Goal: Task Accomplishment & Management: Use online tool/utility

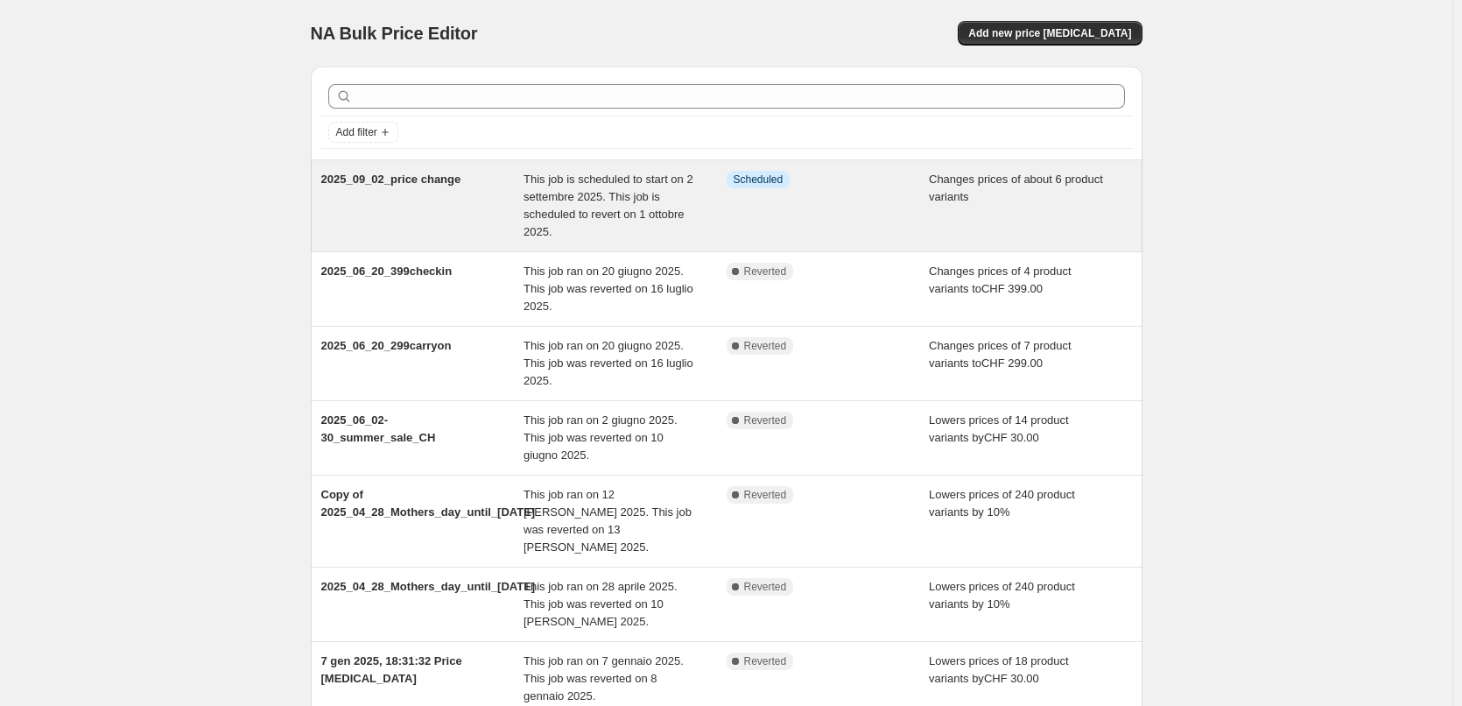
click at [671, 188] on div "This job is scheduled to start on 2 settembre 2025. This job is scheduled to re…" at bounding box center [624, 206] width 203 height 70
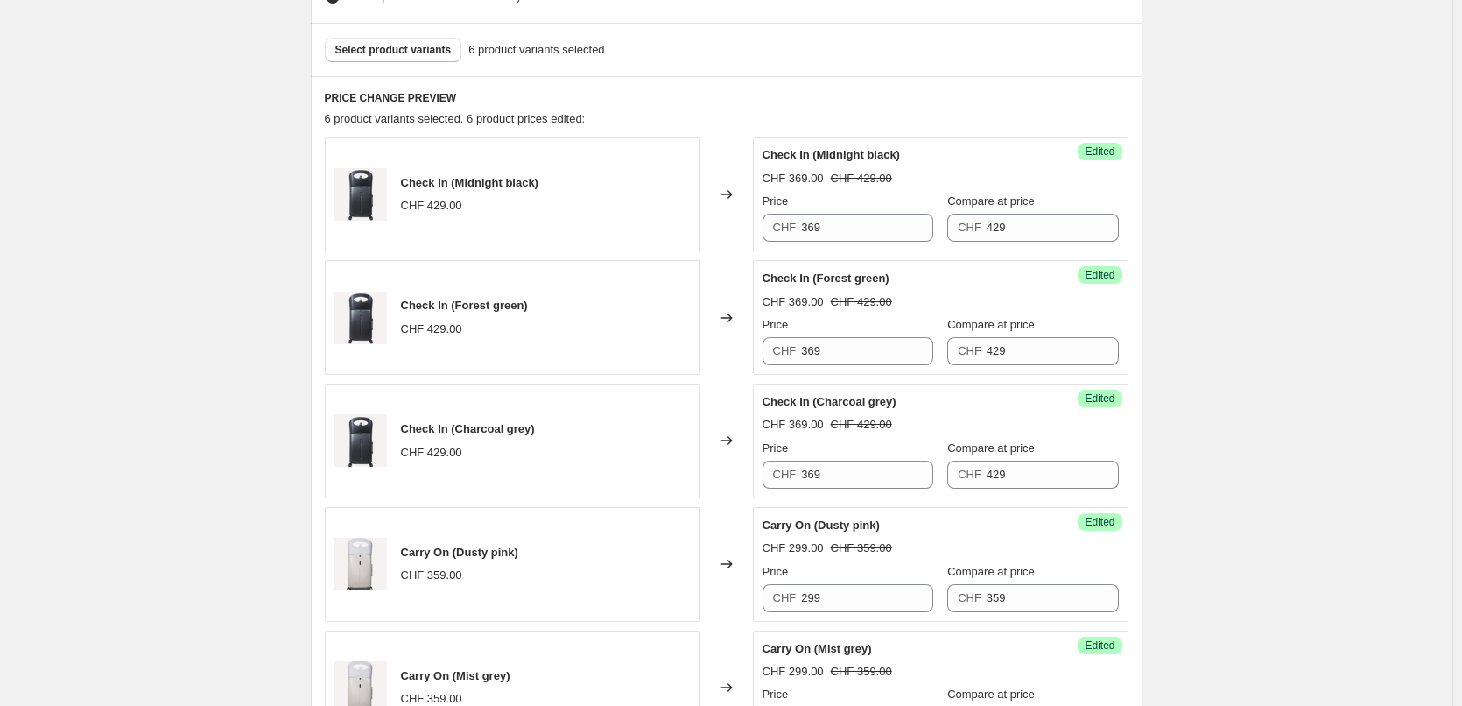
scroll to position [1398, 0]
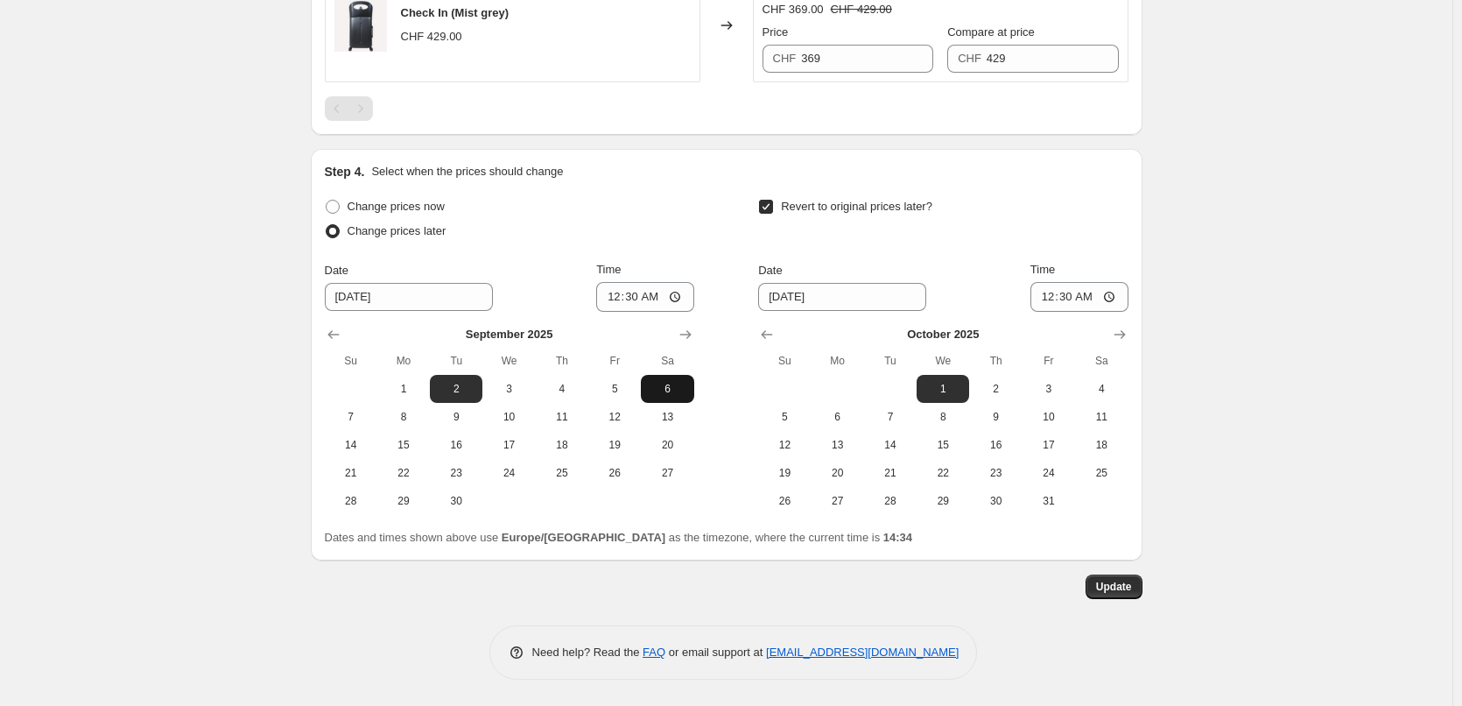
click at [664, 383] on span "6" at bounding box center [667, 389] width 39 height 14
type input "[DATE]"
click at [1114, 582] on span "Update" at bounding box center [1114, 586] width 36 height 14
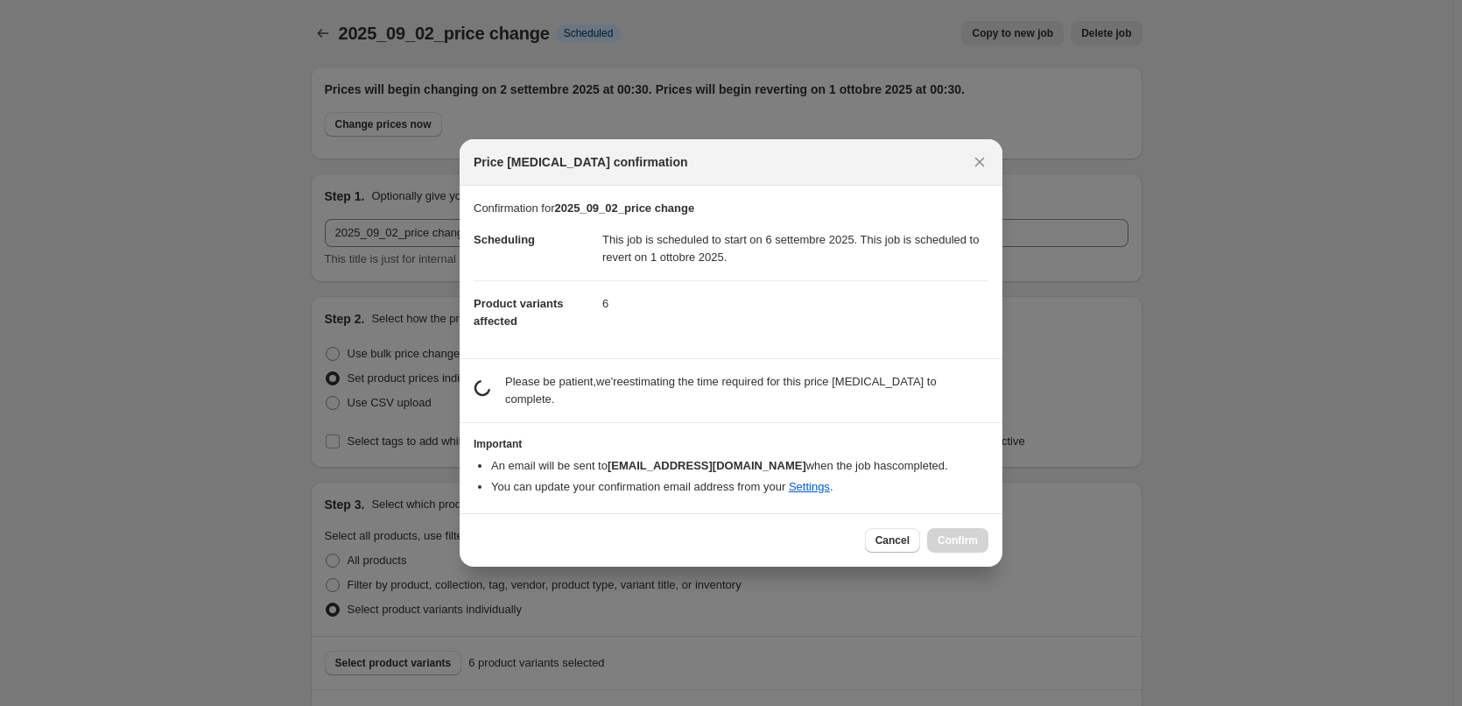
scroll to position [0, 0]
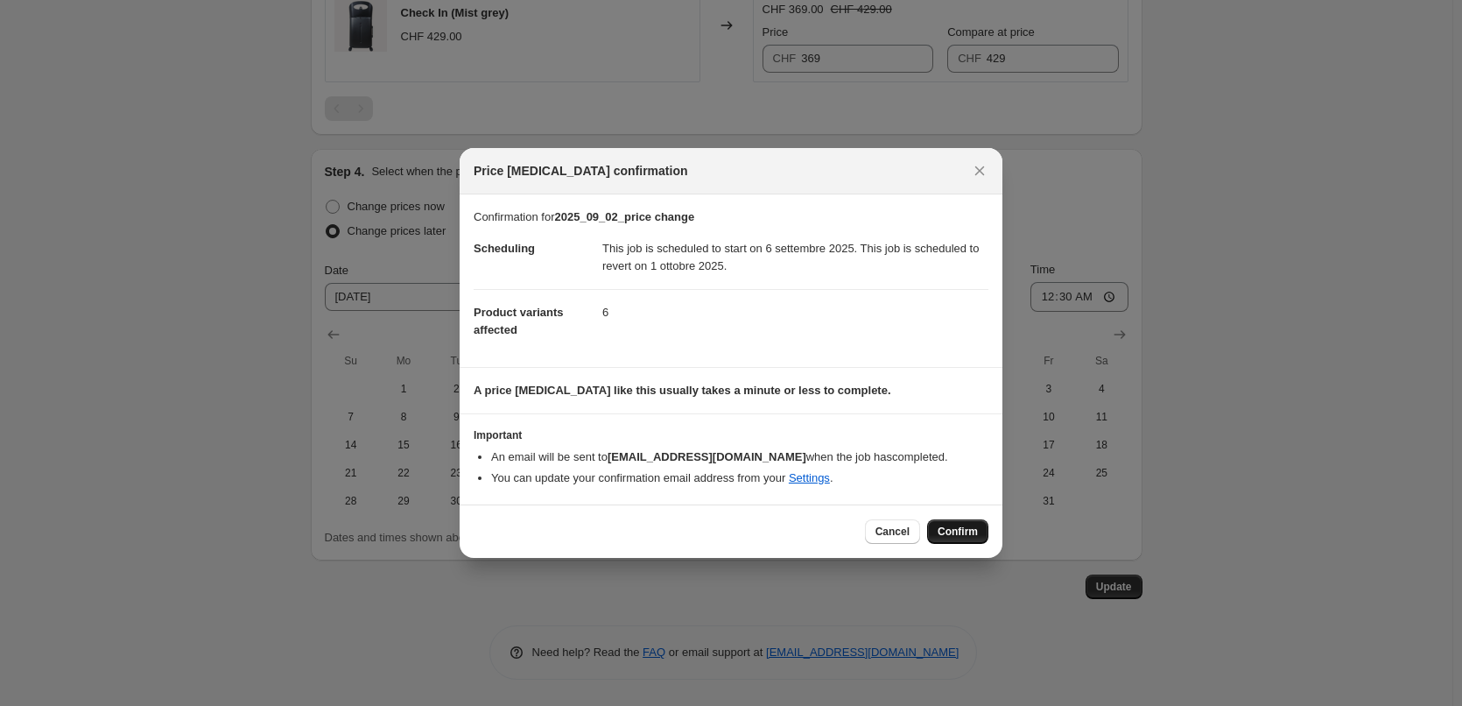
click at [976, 526] on span "Confirm" at bounding box center [957, 531] width 40 height 14
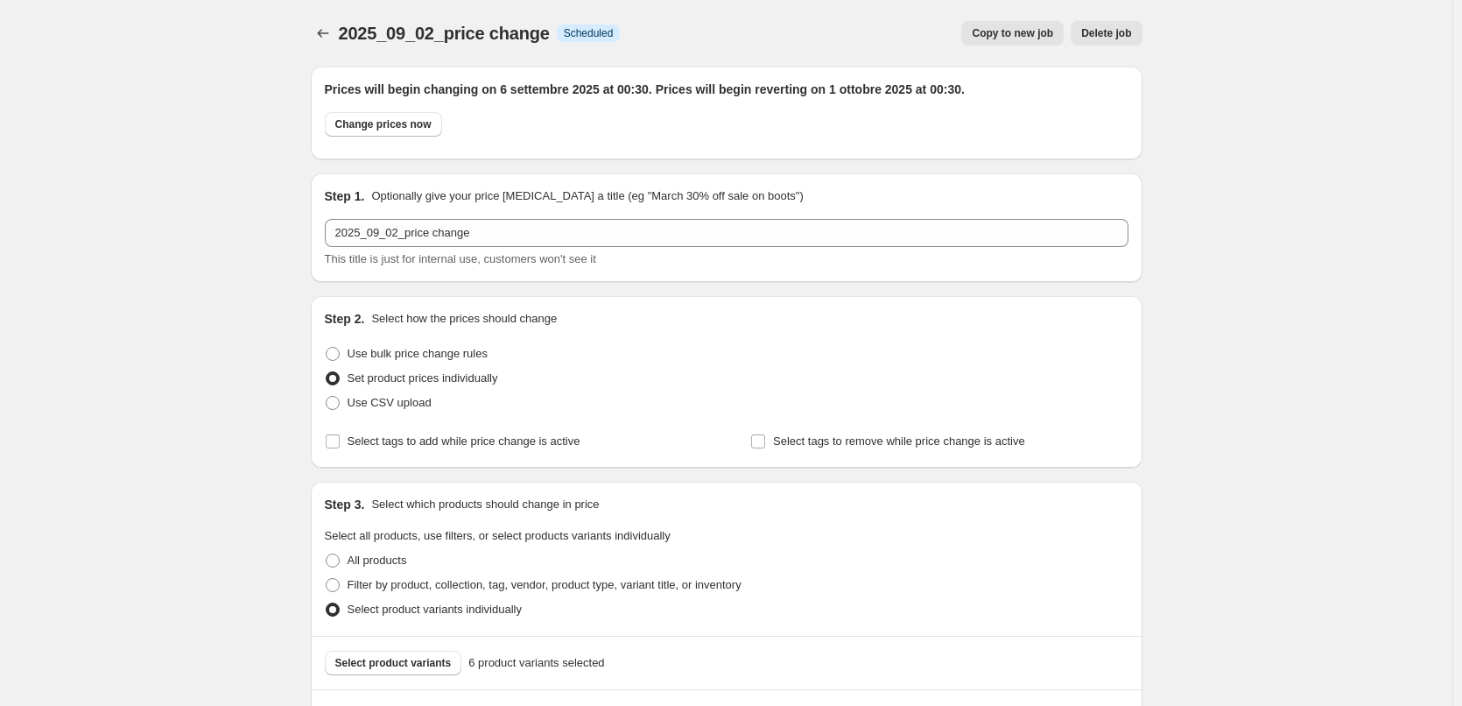
click at [1017, 32] on span "Copy to new job" at bounding box center [1012, 33] width 81 height 14
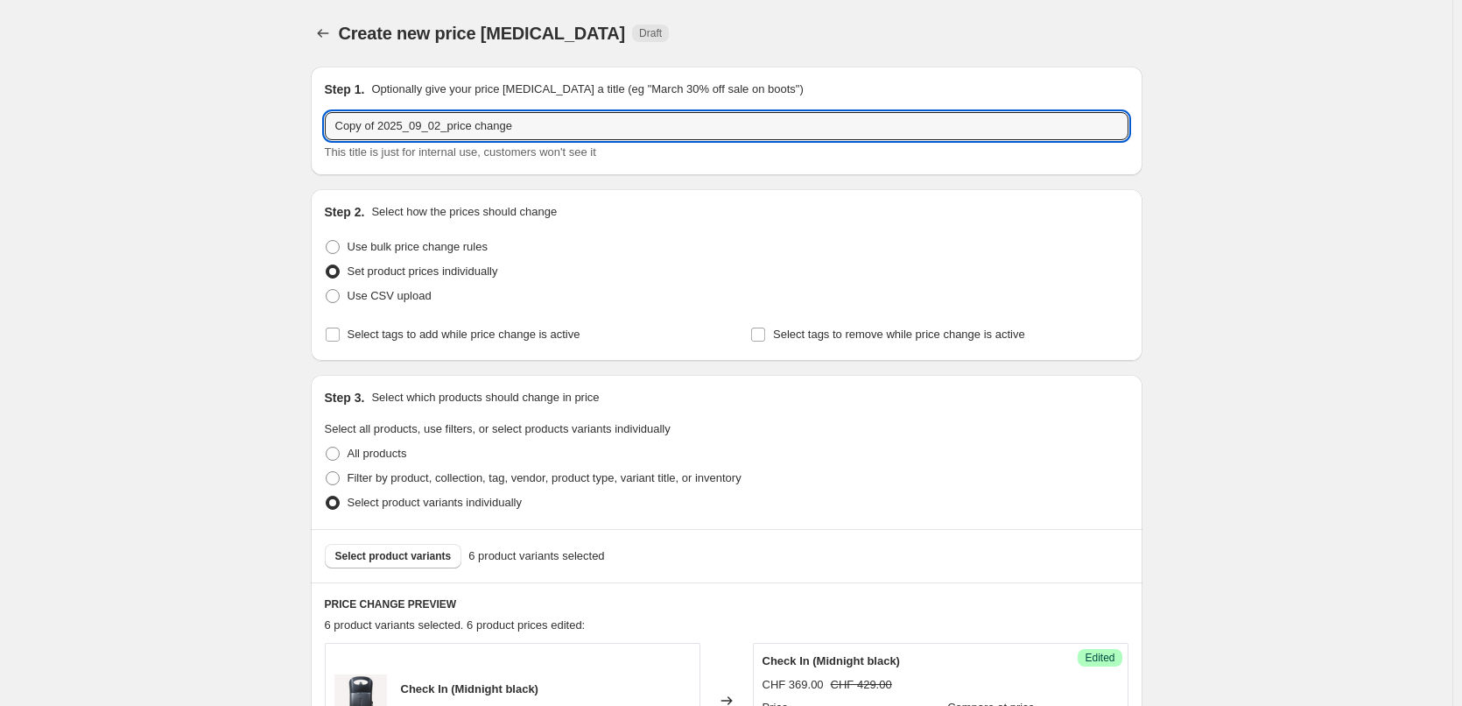
drag, startPoint x: 569, startPoint y: 128, endPoint x: 183, endPoint y: 125, distance: 386.0
paste input "2025_09_01-05_carryon"
type input "2025_09_01-05_carryon_price change"
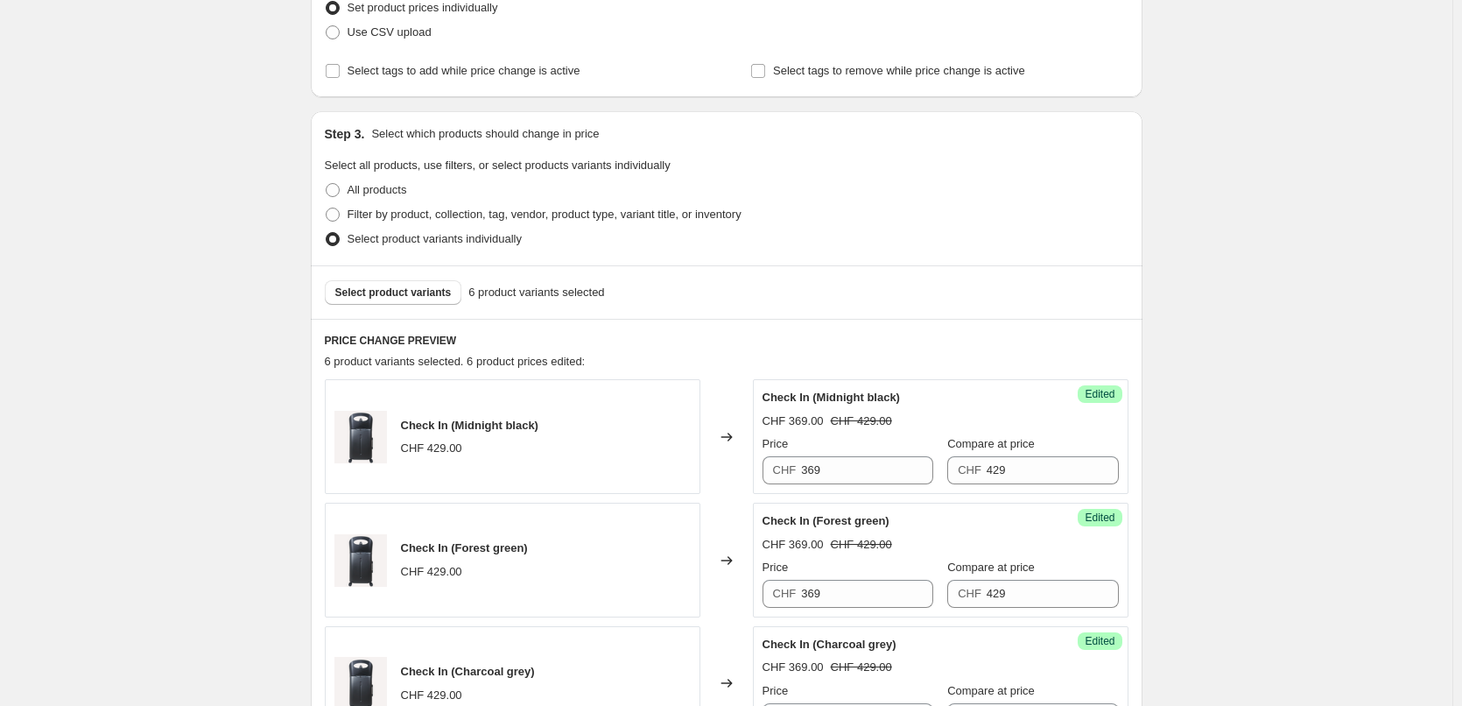
scroll to position [263, 0]
click at [427, 298] on span "Select product variants" at bounding box center [393, 293] width 116 height 14
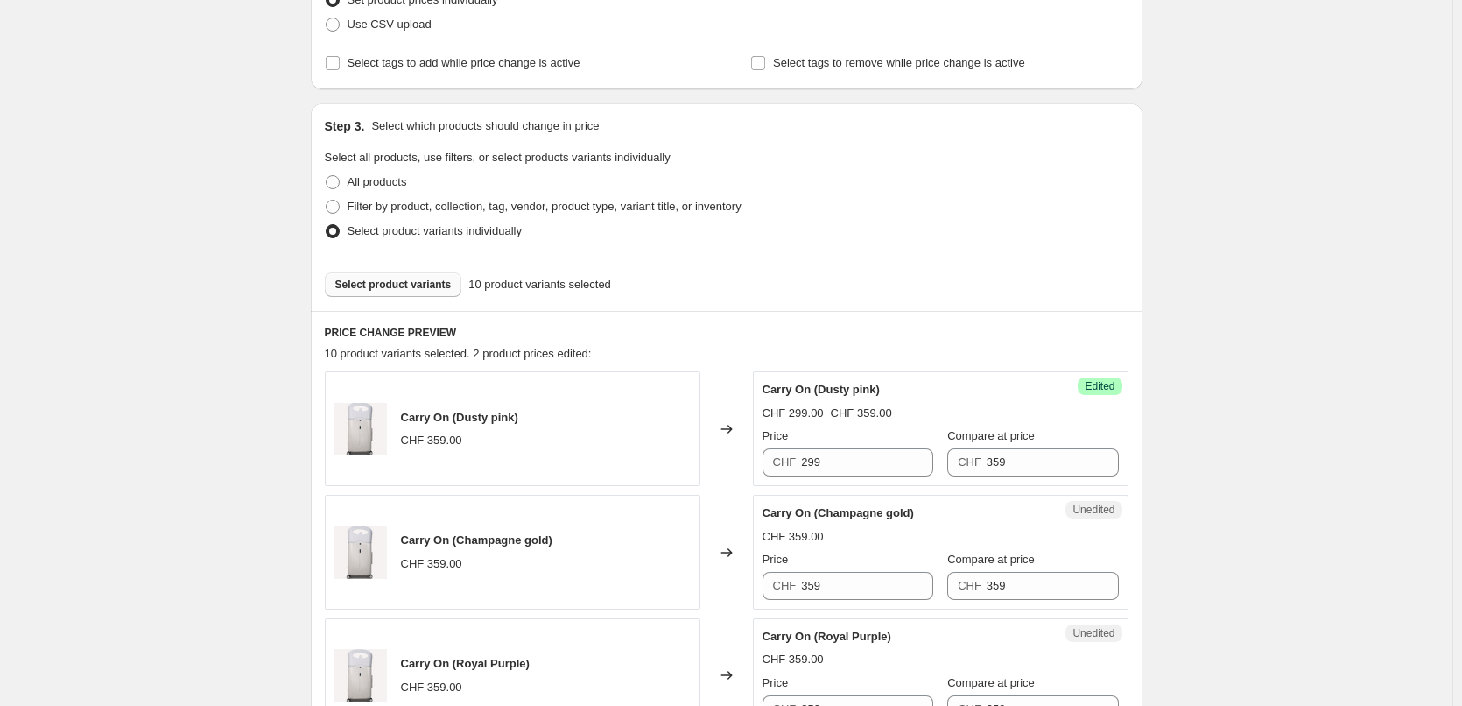
scroll to position [438, 0]
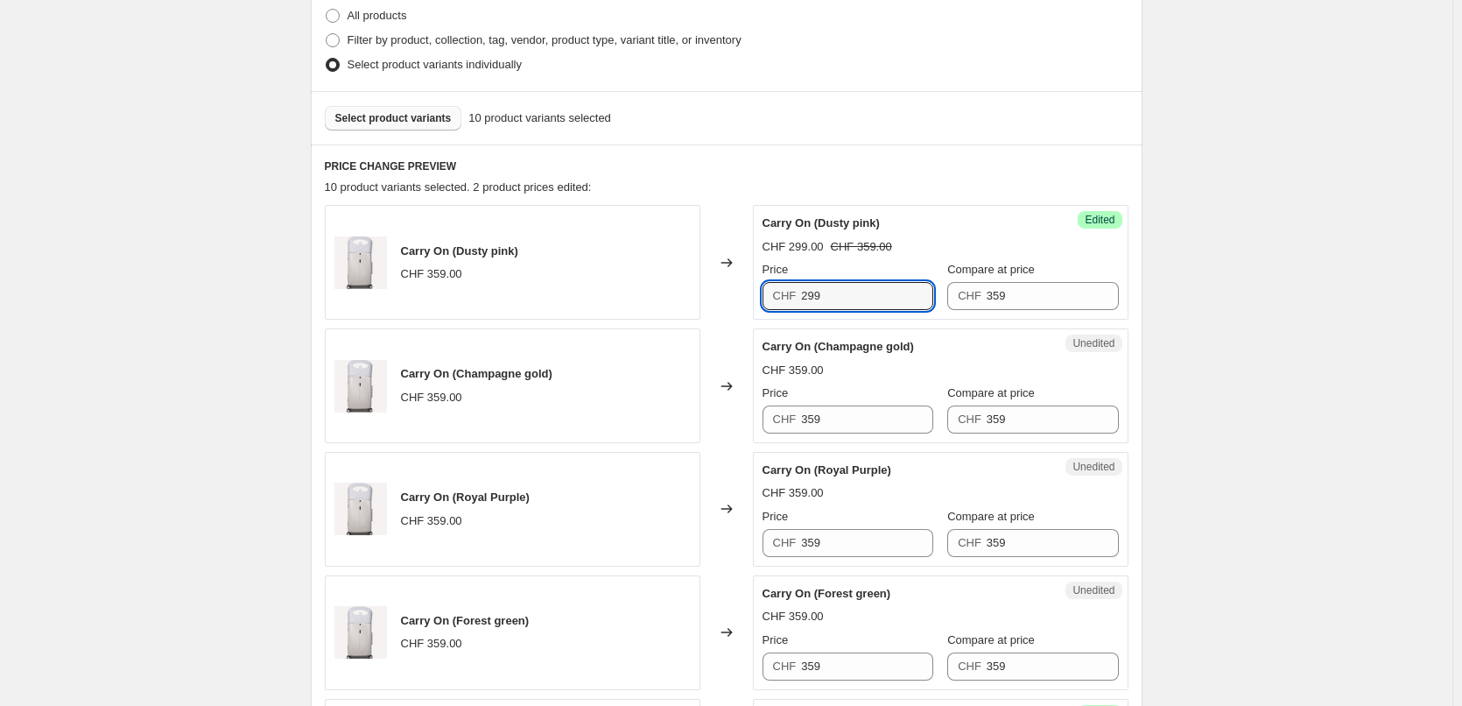
drag, startPoint x: 851, startPoint y: 292, endPoint x: 704, endPoint y: 282, distance: 147.4
click at [704, 282] on div "Carry On (Dusty pink) CHF 359.00 Changed to Success Edited Carry On (Dusty pink…" at bounding box center [727, 262] width 804 height 115
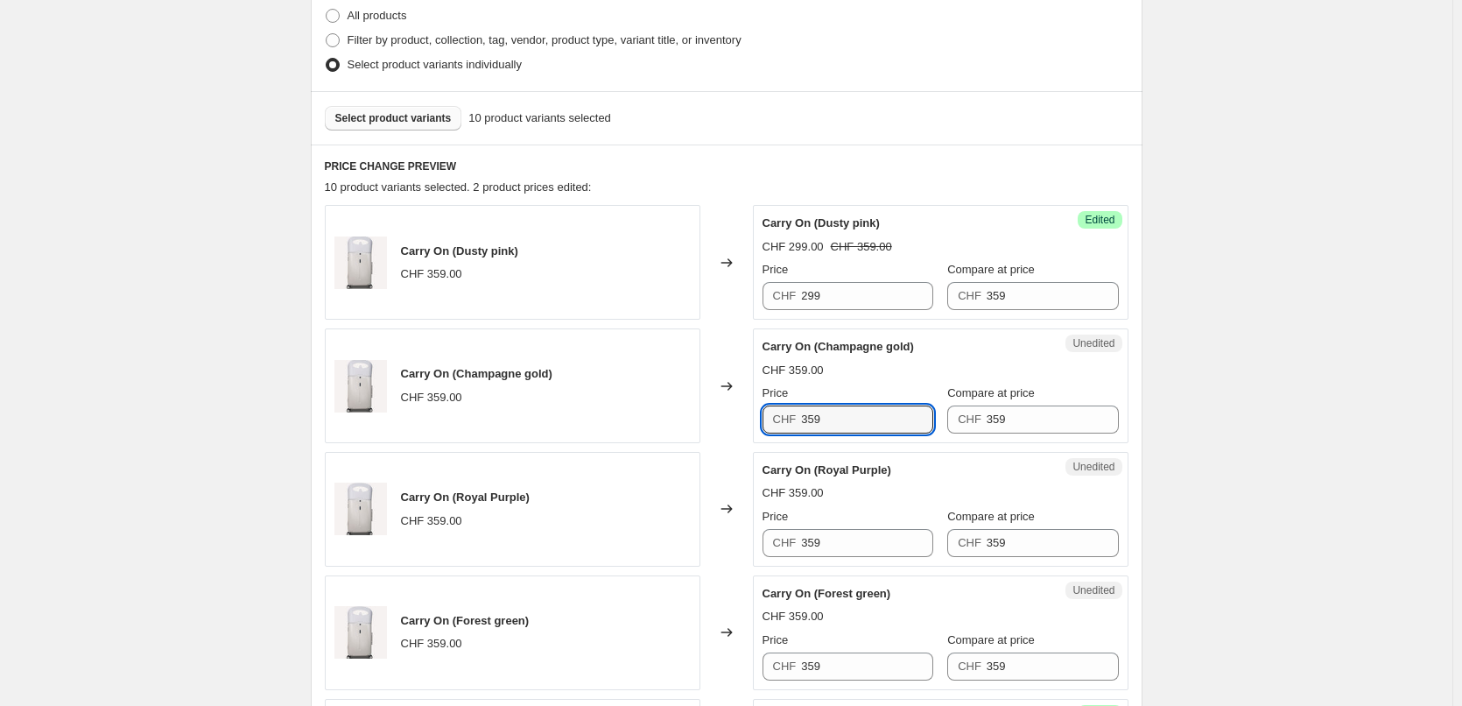
drag, startPoint x: 850, startPoint y: 415, endPoint x: 732, endPoint y: 405, distance: 118.6
click at [732, 405] on div "Carry On (Champagne gold) CHF 359.00 Changed to Unedited Carry On (Champagne go…" at bounding box center [727, 385] width 804 height 115
paste input "29"
type input "299"
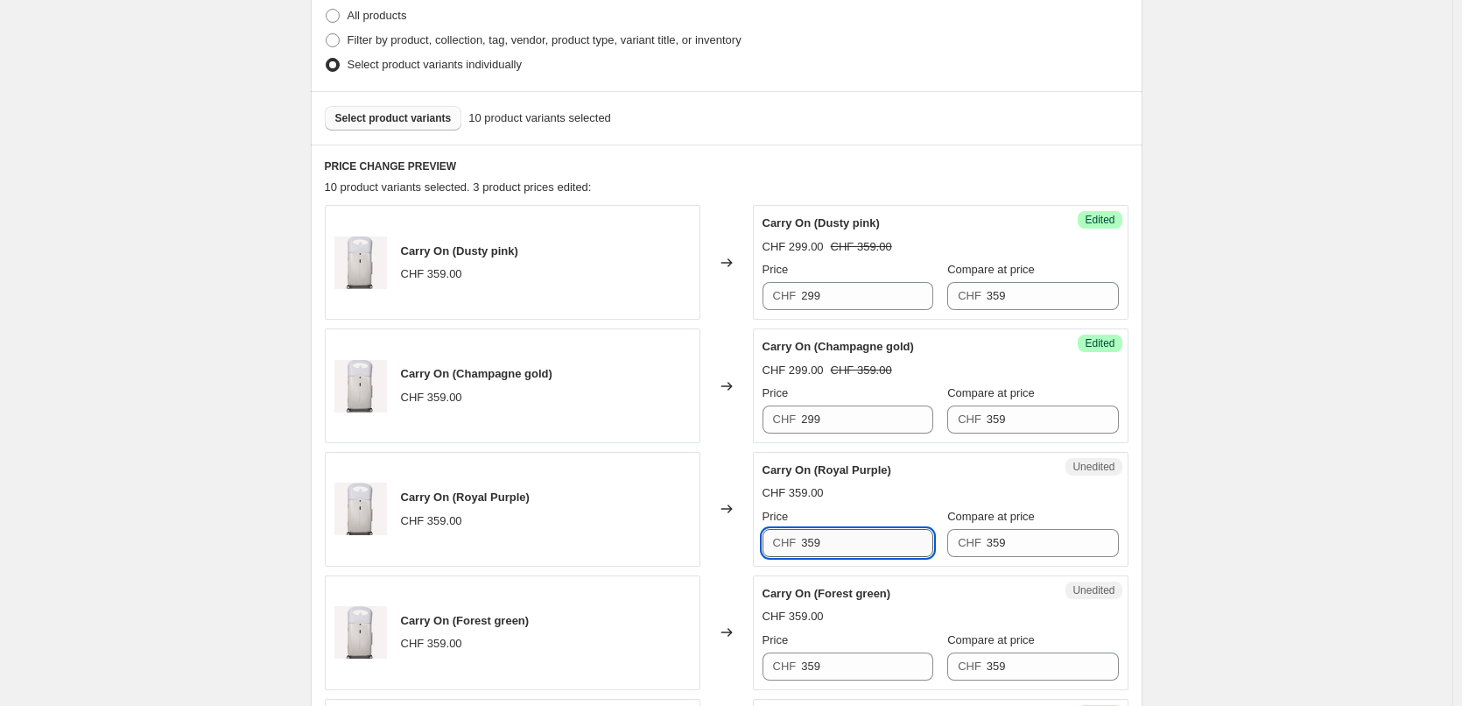
paste input "29"
drag, startPoint x: 843, startPoint y: 532, endPoint x: 803, endPoint y: 529, distance: 40.4
click at [803, 529] on input "299" at bounding box center [867, 543] width 132 height 28
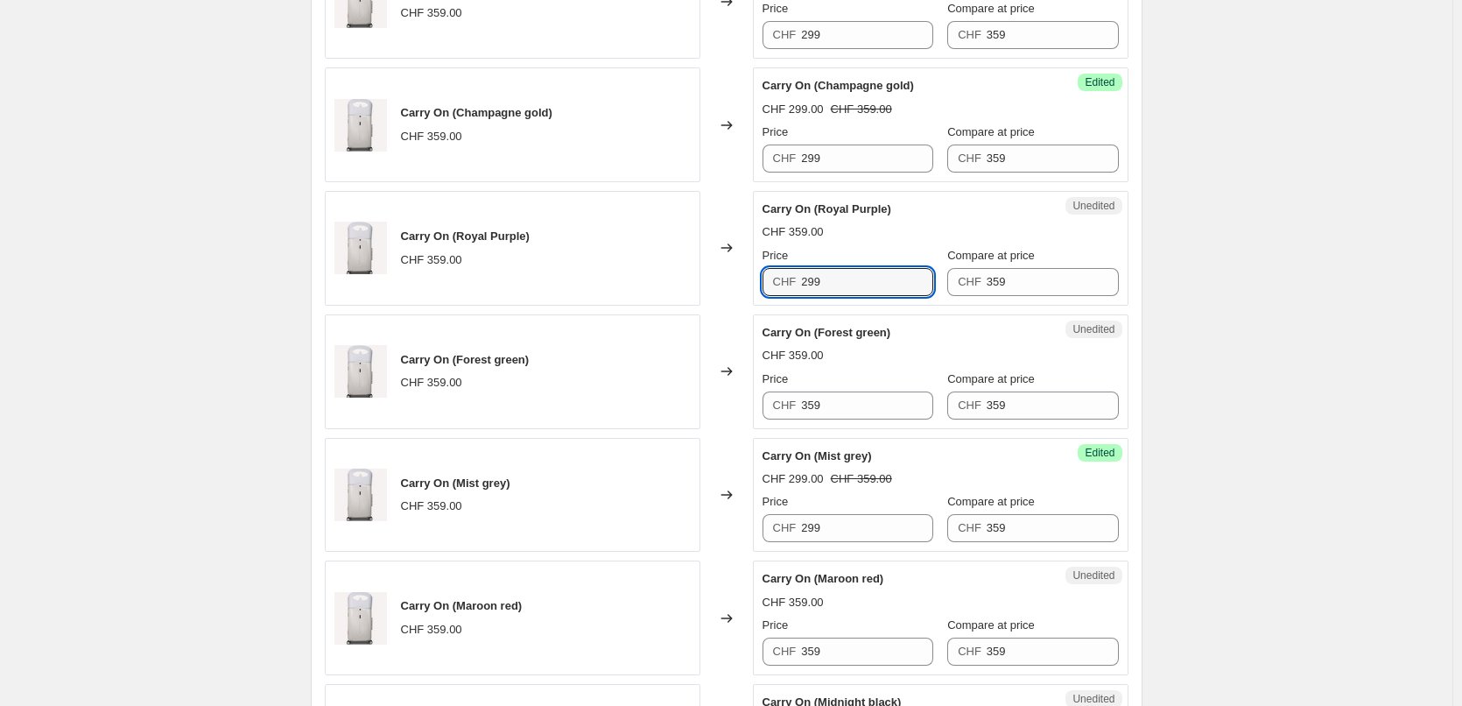
scroll to position [700, 0]
type input "299"
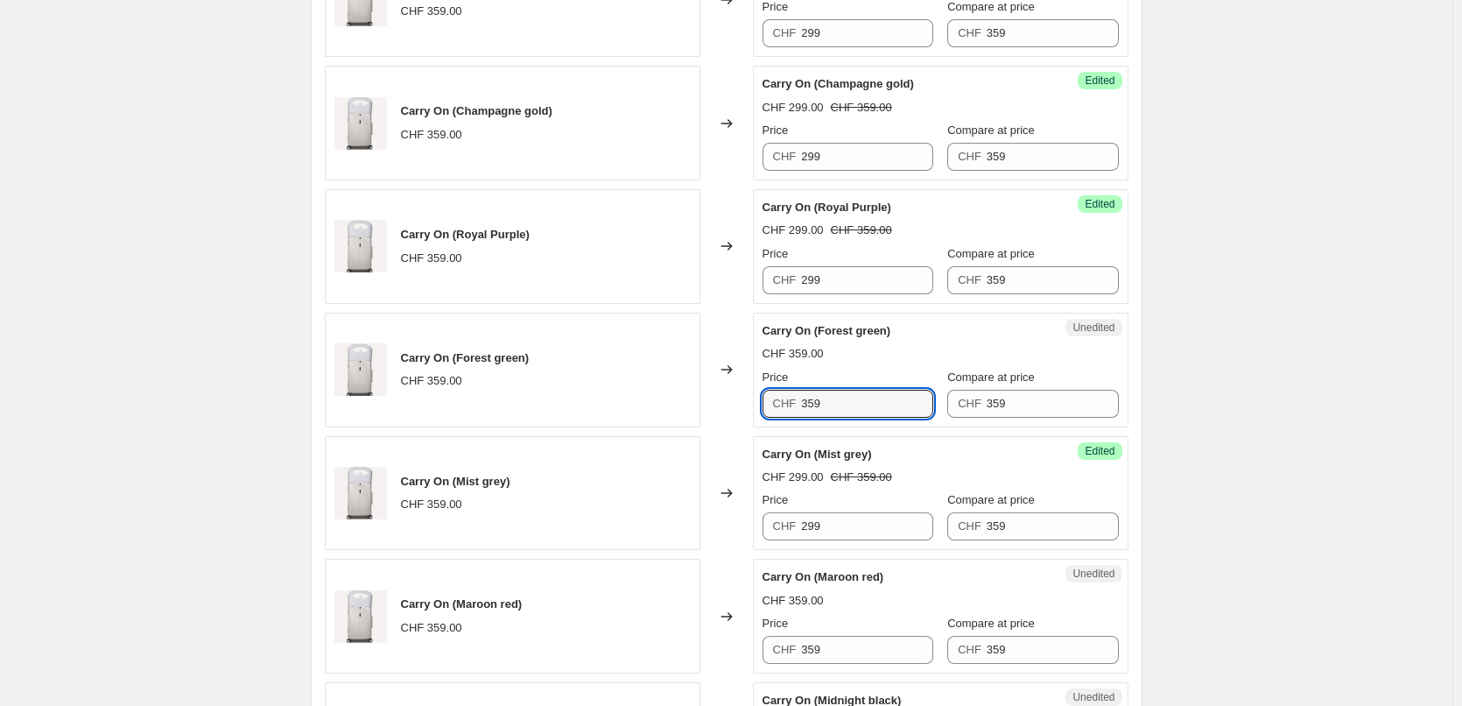
drag, startPoint x: 827, startPoint y: 403, endPoint x: 753, endPoint y: 407, distance: 74.5
click at [753, 407] on div "Carry On (Forest green) CHF 359.00 Changed to Unedited Carry On (Forest green) …" at bounding box center [727, 369] width 804 height 115
paste input "29"
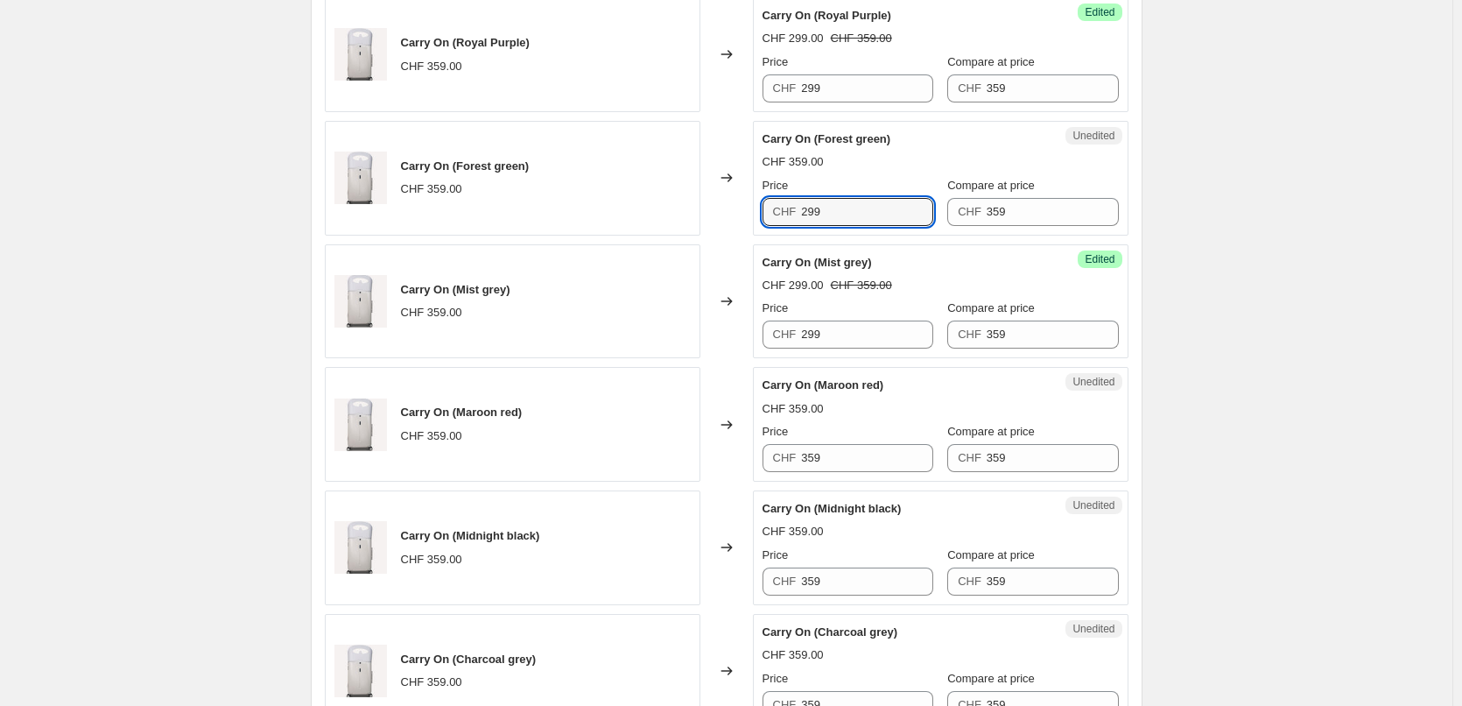
scroll to position [963, 0]
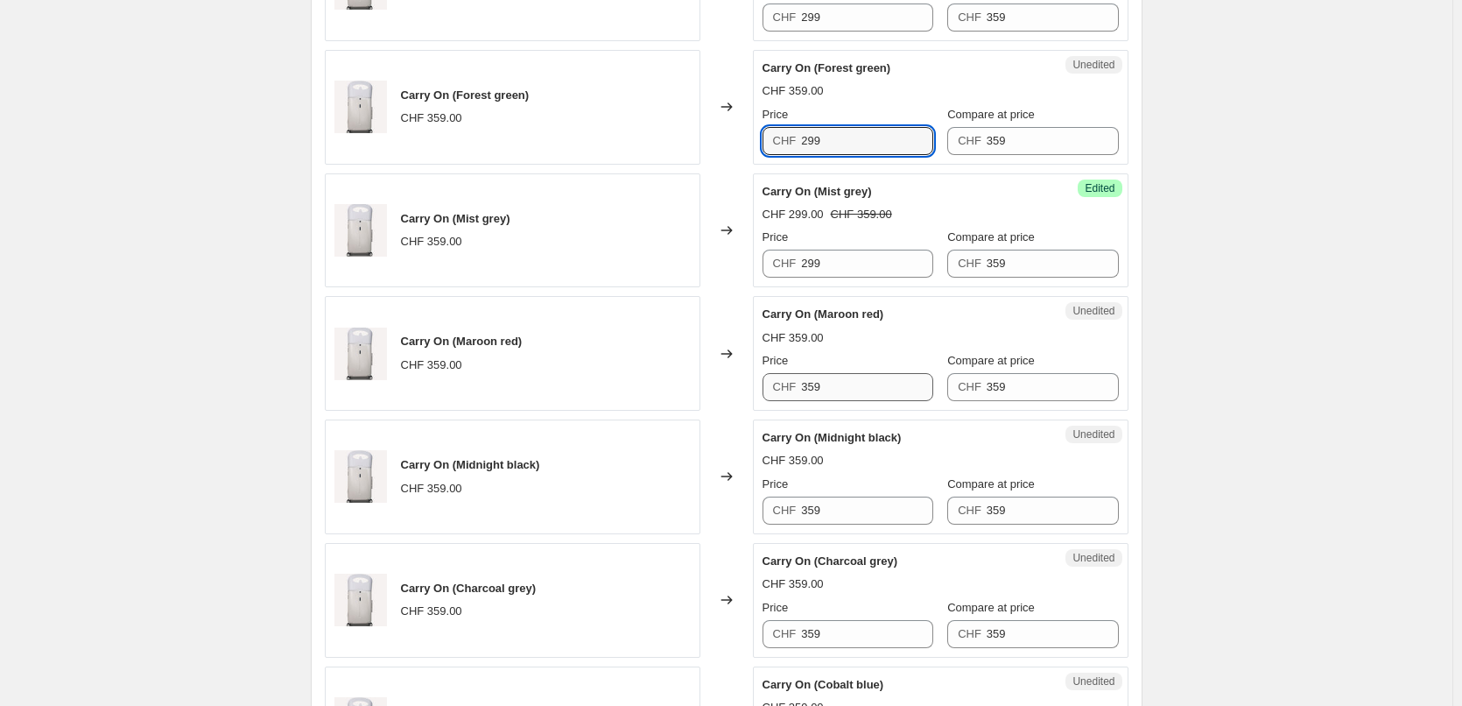
type input "299"
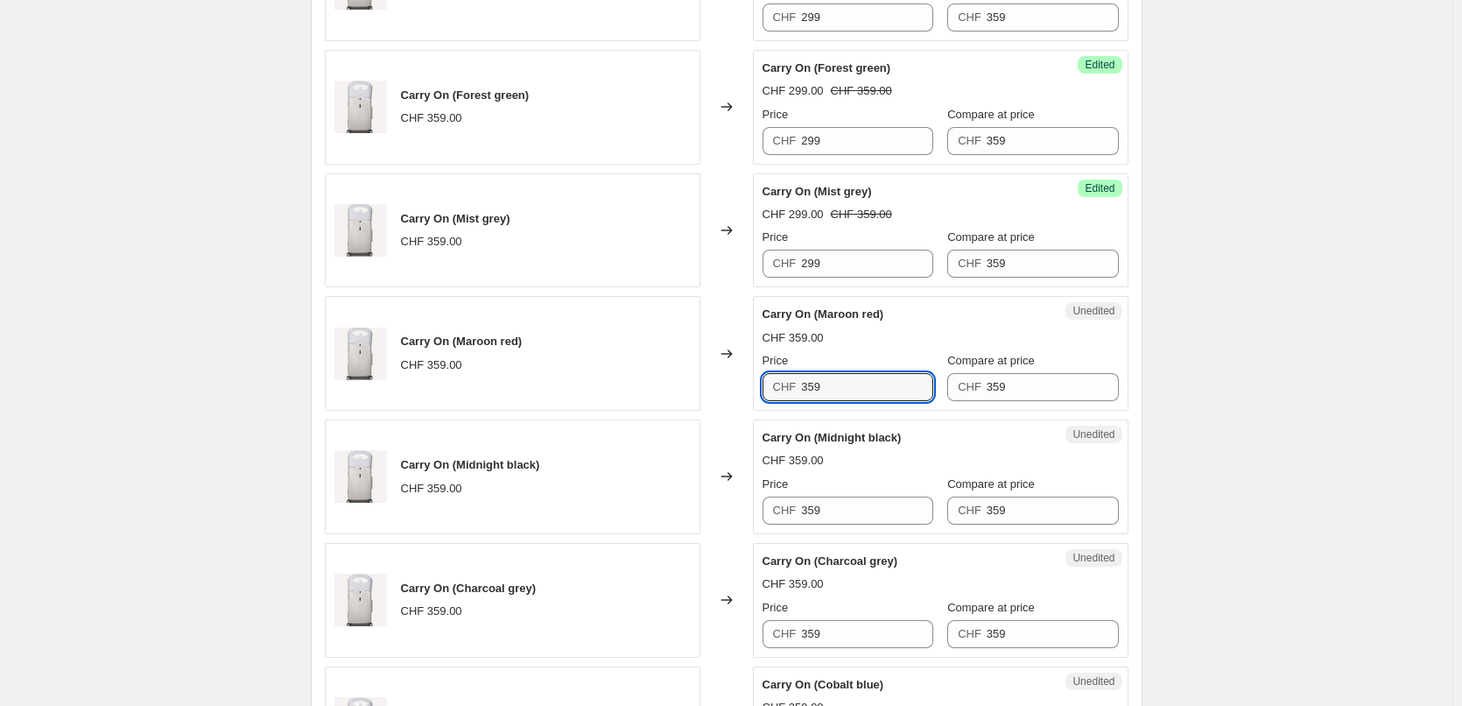
drag, startPoint x: 836, startPoint y: 383, endPoint x: 784, endPoint y: 371, distance: 52.9
click at [784, 371] on div "Price CHF 359" at bounding box center [847, 376] width 171 height 49
paste input "29"
type input "299"
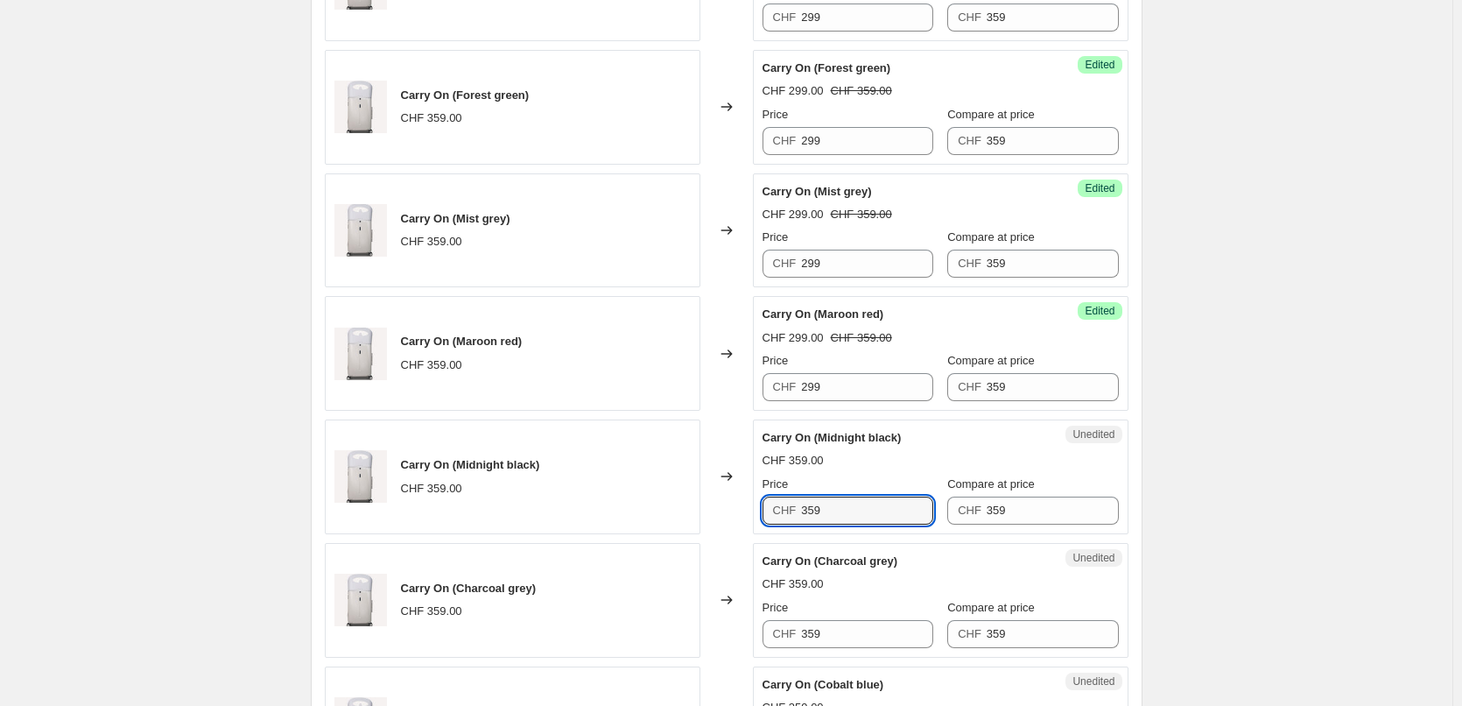
drag, startPoint x: 855, startPoint y: 521, endPoint x: 765, endPoint y: 498, distance: 93.0
click at [765, 498] on div "Unedited Carry On (Midnight black) CHF 359.00 Price CHF 359 Compare at price CH…" at bounding box center [941, 476] width 376 height 115
paste input "29"
type input "299"
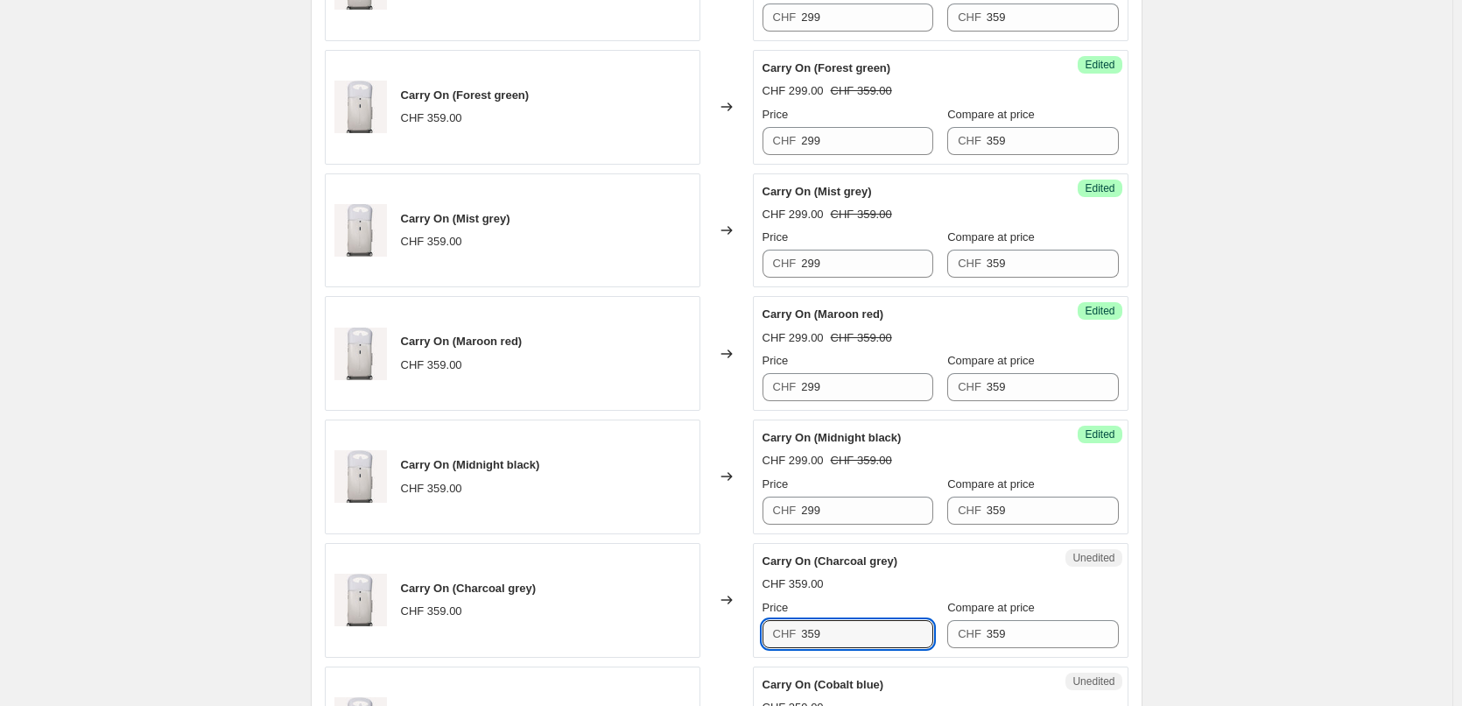
drag, startPoint x: 850, startPoint y: 626, endPoint x: 752, endPoint y: 614, distance: 98.7
click at [752, 614] on div "Carry On (Charcoal grey) CHF 359.00 Changed to Unedited Carry On (Charcoal grey…" at bounding box center [727, 600] width 804 height 115
paste input "29"
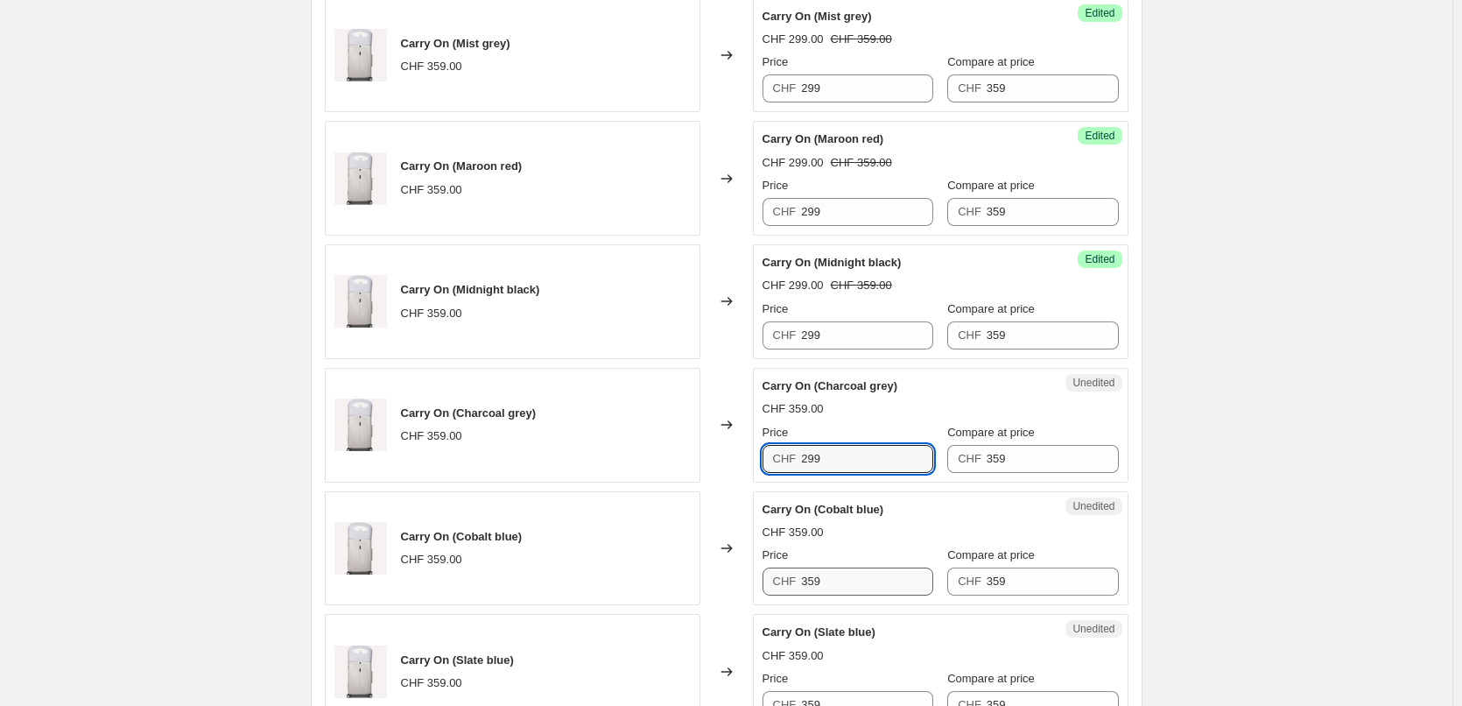
type input "299"
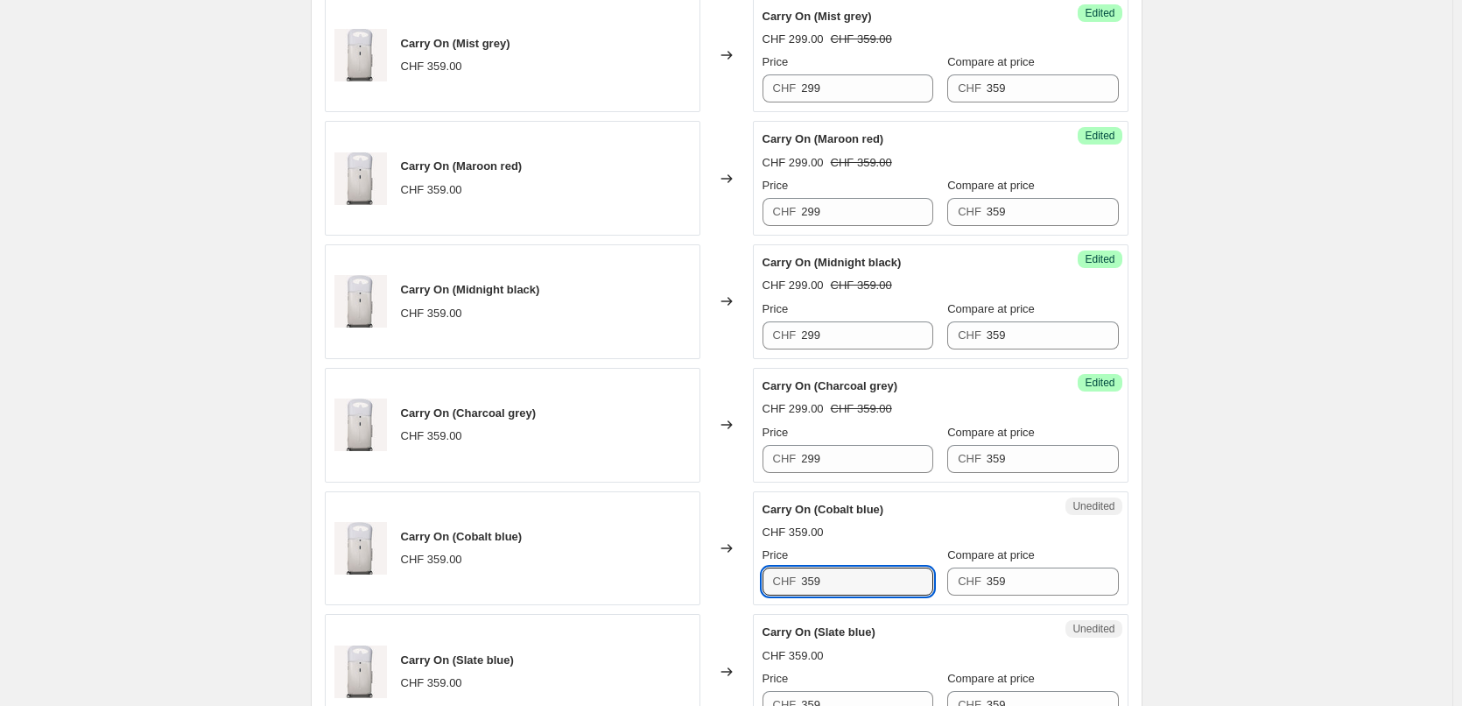
drag, startPoint x: 839, startPoint y: 584, endPoint x: 756, endPoint y: 569, distance: 83.6
click at [756, 569] on div "Unedited Carry On (Cobalt blue) CHF 359.00 Price CHF 359 Compare at price CHF 3…" at bounding box center [941, 548] width 376 height 115
paste input "29"
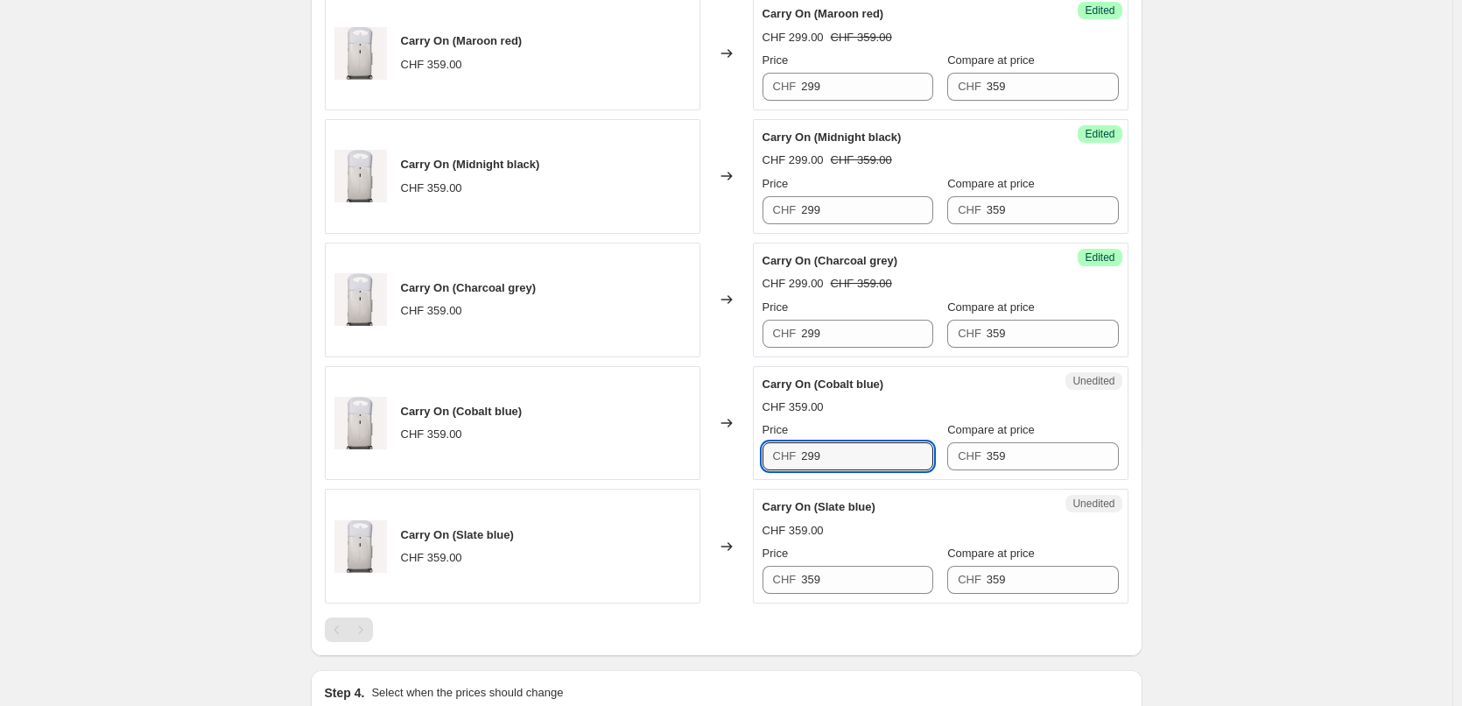
scroll to position [1313, 0]
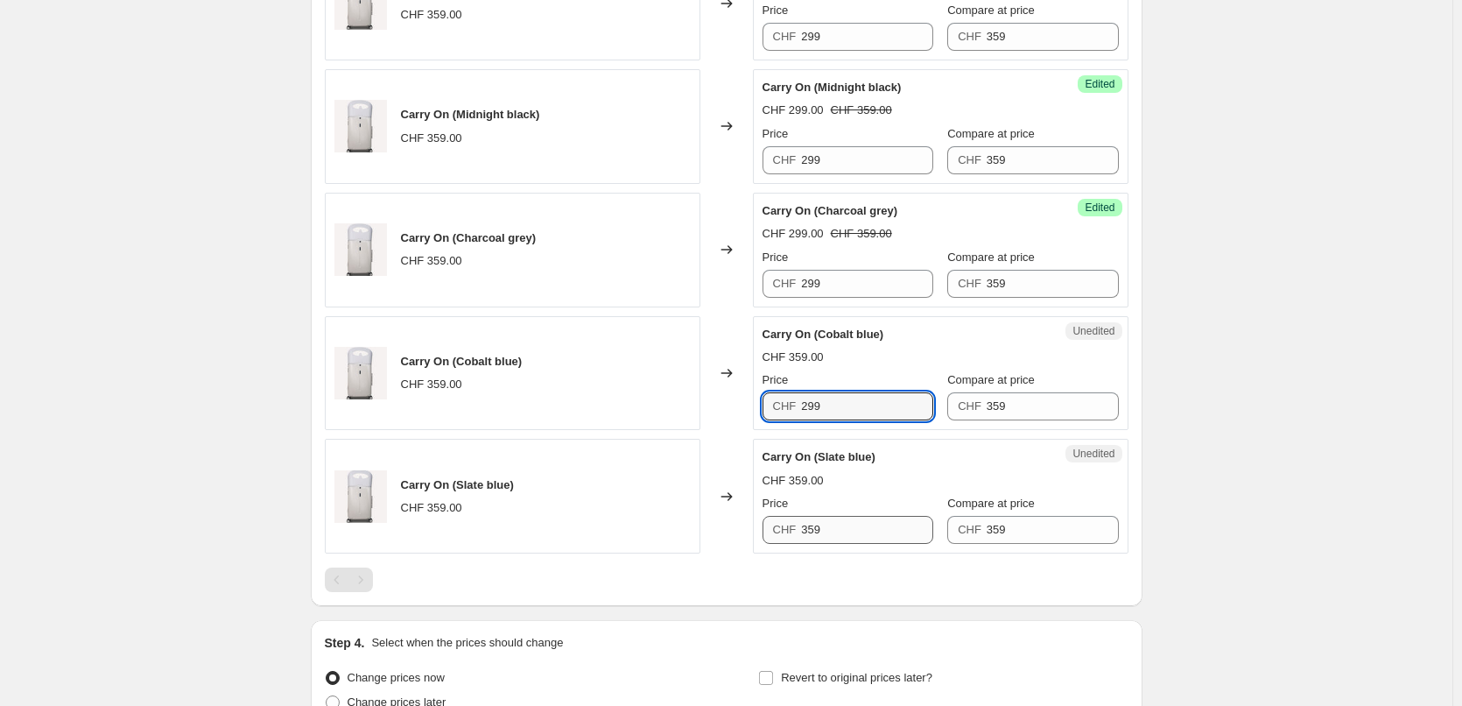
type input "299"
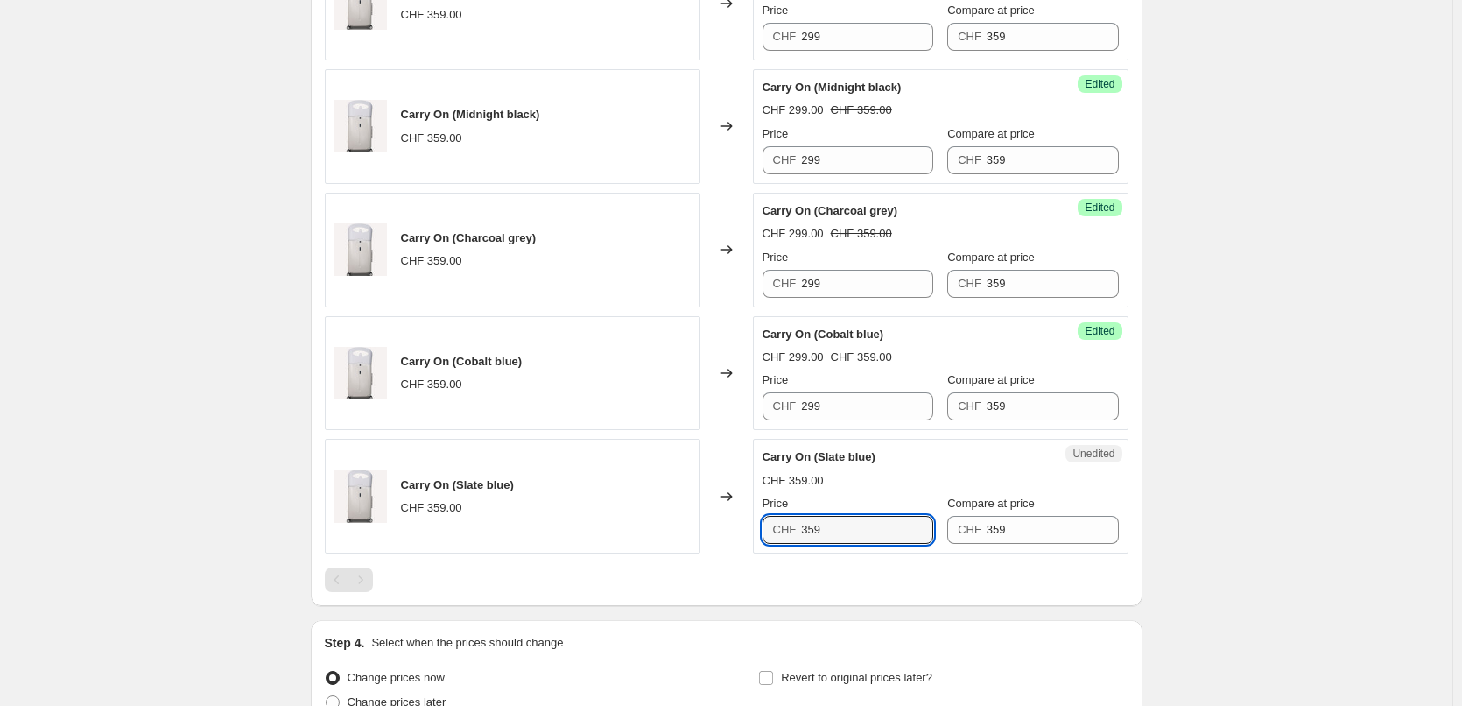
drag, startPoint x: 844, startPoint y: 521, endPoint x: 748, endPoint y: 512, distance: 95.8
click at [748, 512] on div "Carry On (Slate blue) CHF 359.00 Changed to Unedited Carry On (Slate blue) CHF …" at bounding box center [727, 496] width 804 height 115
paste input "29"
type input "299"
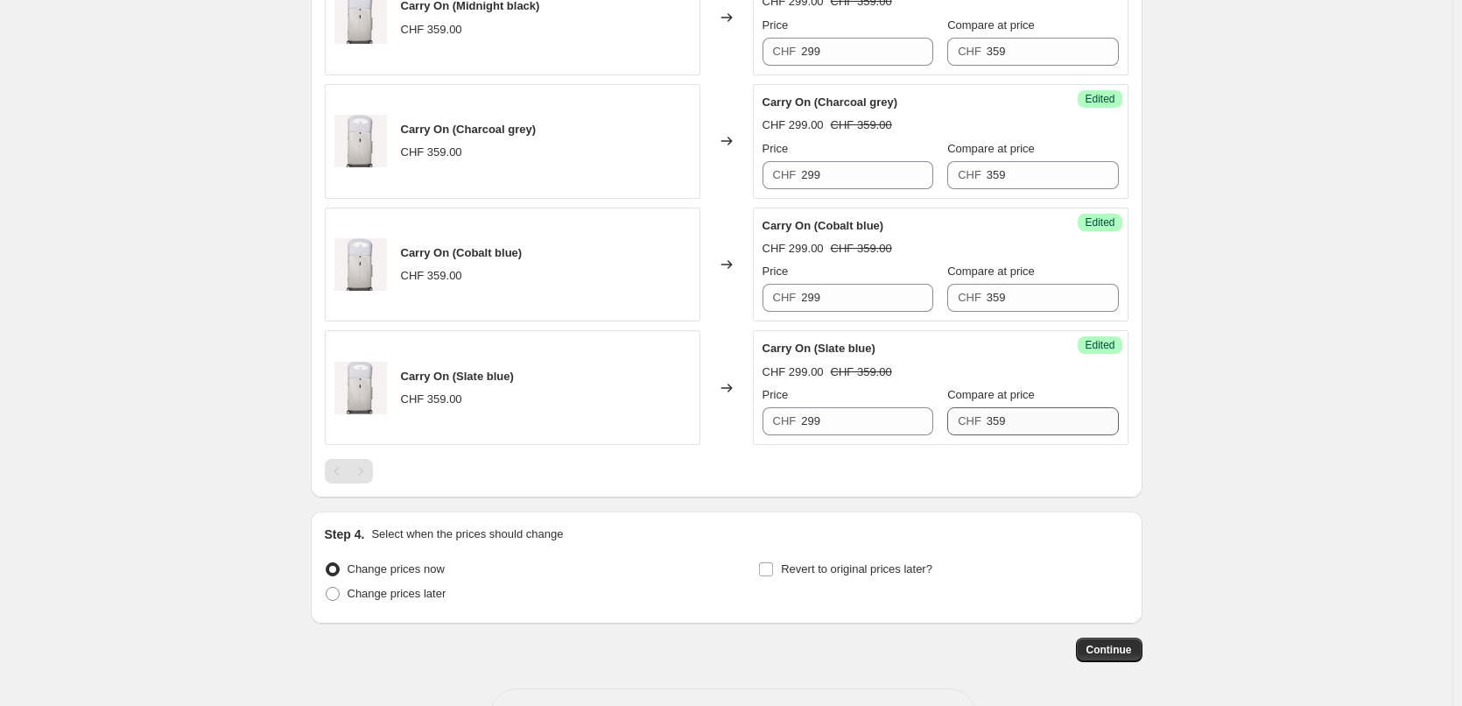
scroll to position [1485, 0]
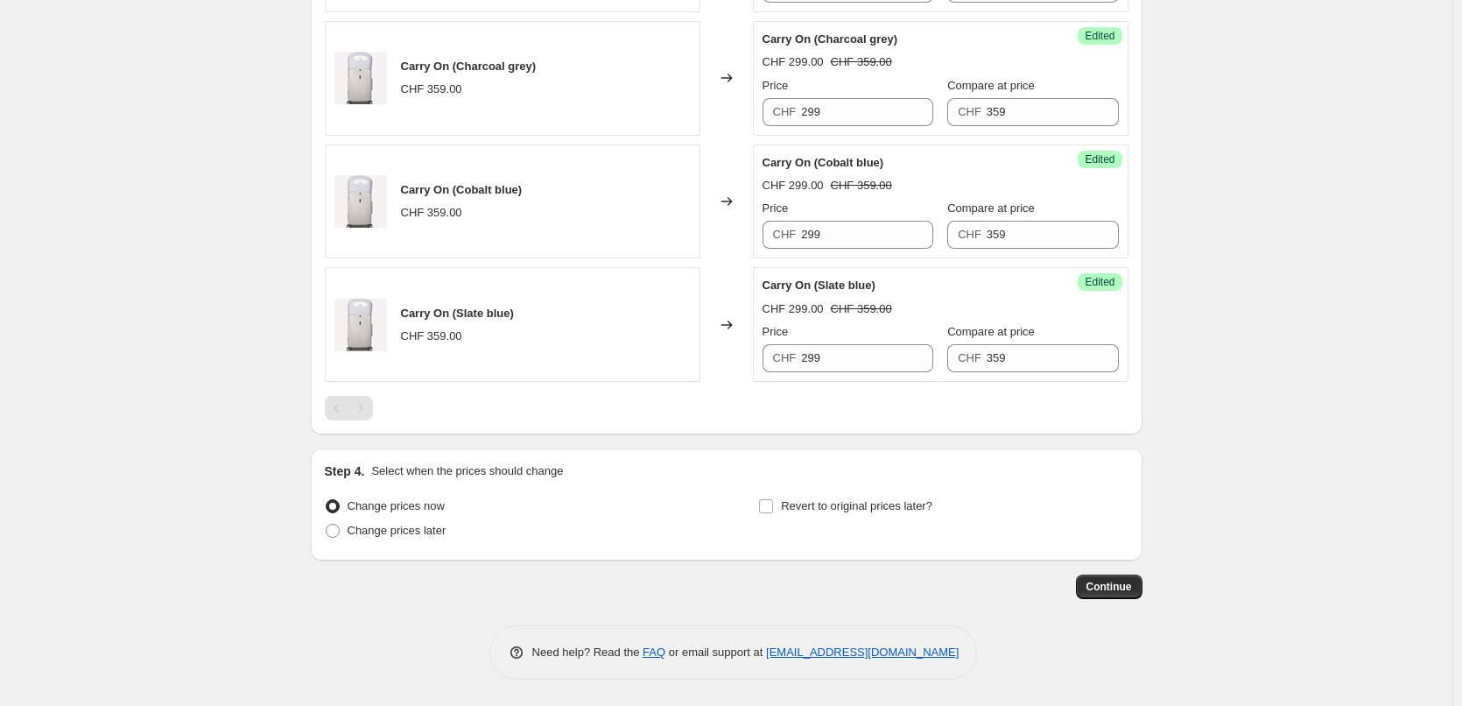
click at [377, 528] on span "Change prices later" at bounding box center [397, 529] width 99 height 13
click at [326, 524] on input "Change prices later" at bounding box center [326, 523] width 1 height 1
radio input "true"
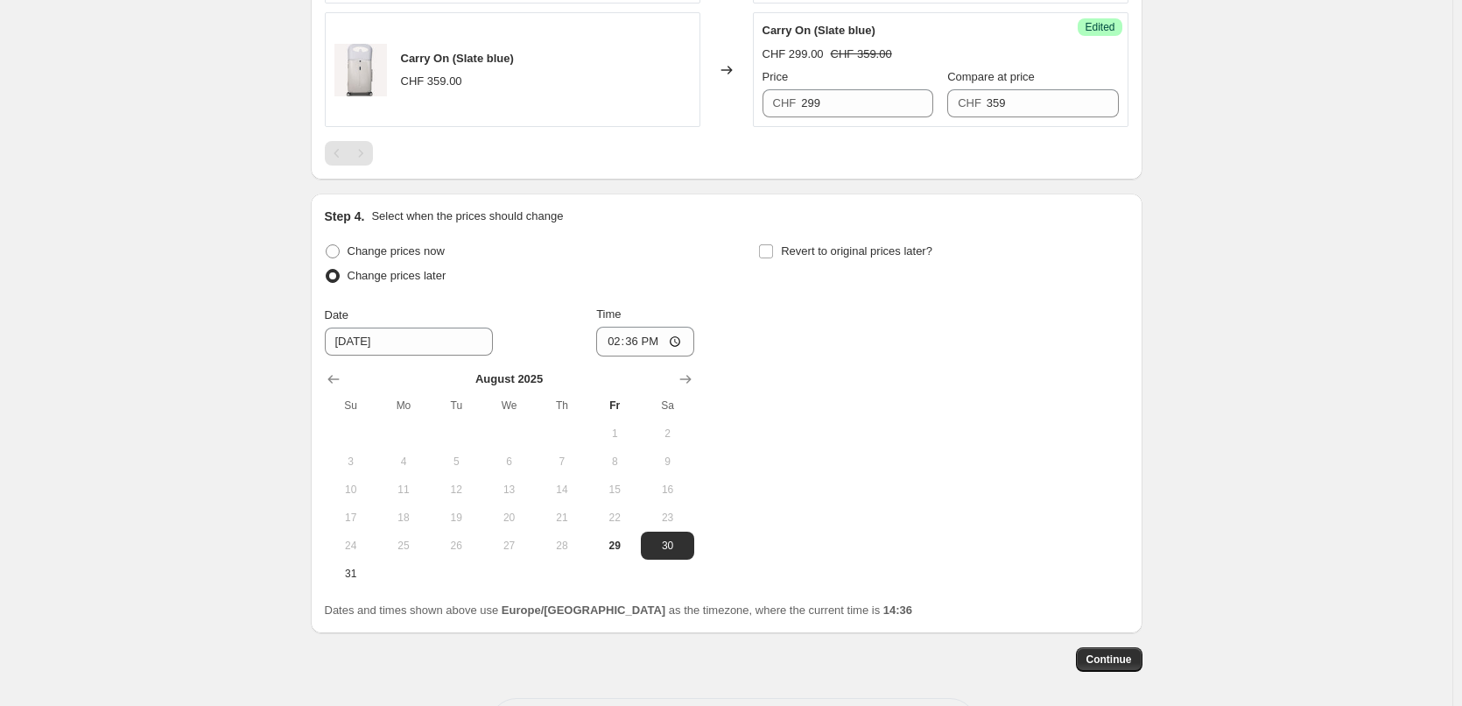
scroll to position [1747, 0]
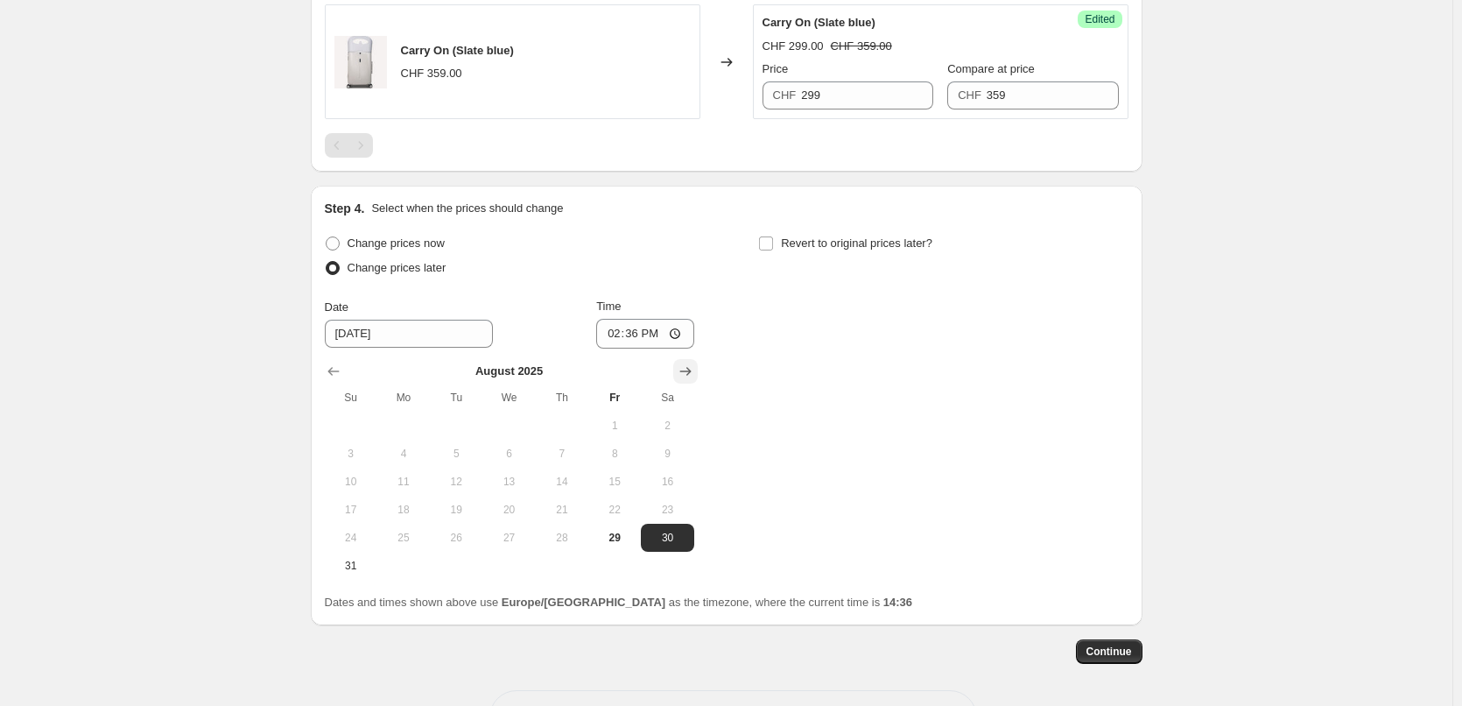
click at [694, 376] on icon "Show next month, September 2025" at bounding box center [686, 371] width 18 height 18
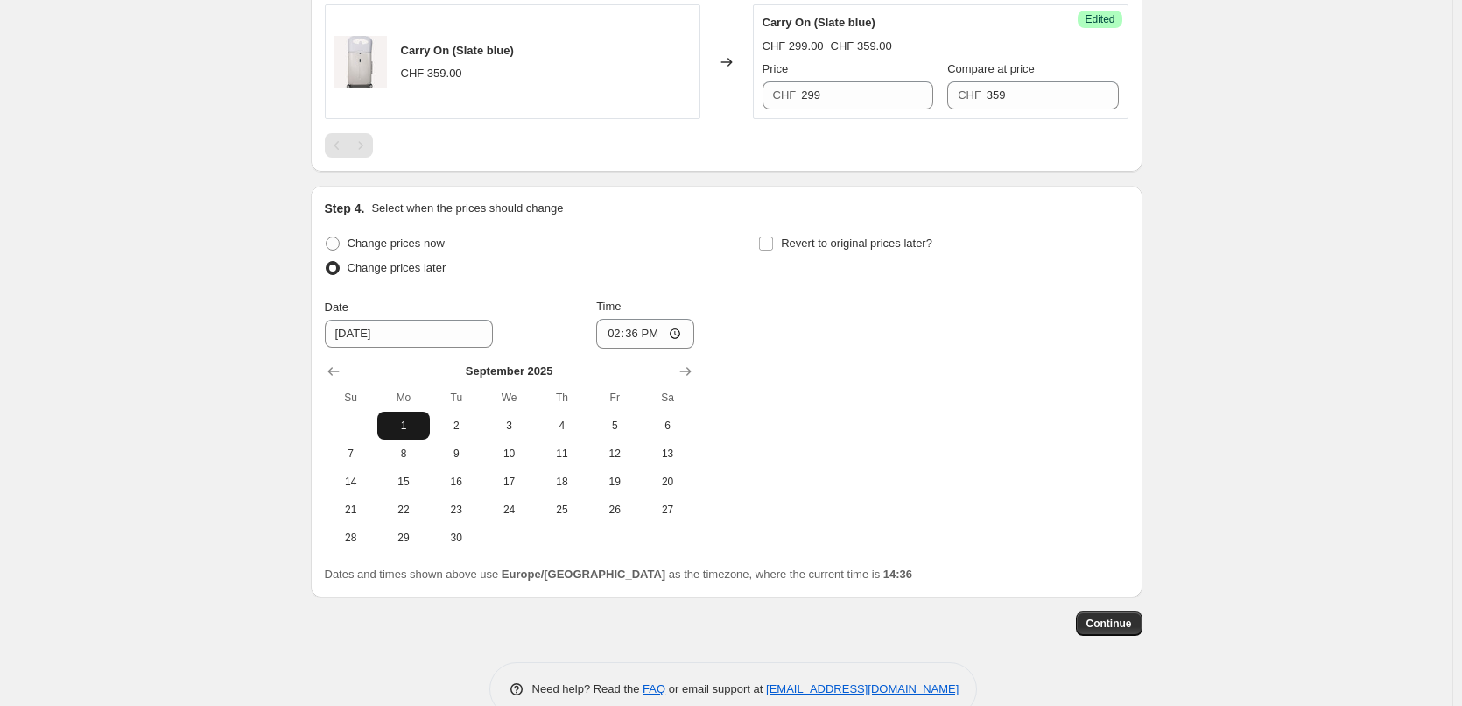
click at [418, 423] on span "1" at bounding box center [403, 425] width 39 height 14
type input "[DATE]"
click at [645, 334] on input "14:36" at bounding box center [645, 334] width 98 height 30
type input "00:30"
click at [791, 385] on div "Change prices now Change prices later Date [DATE] Time 00:[DATE] Mo Tu We Th Fr…" at bounding box center [727, 391] width 804 height 320
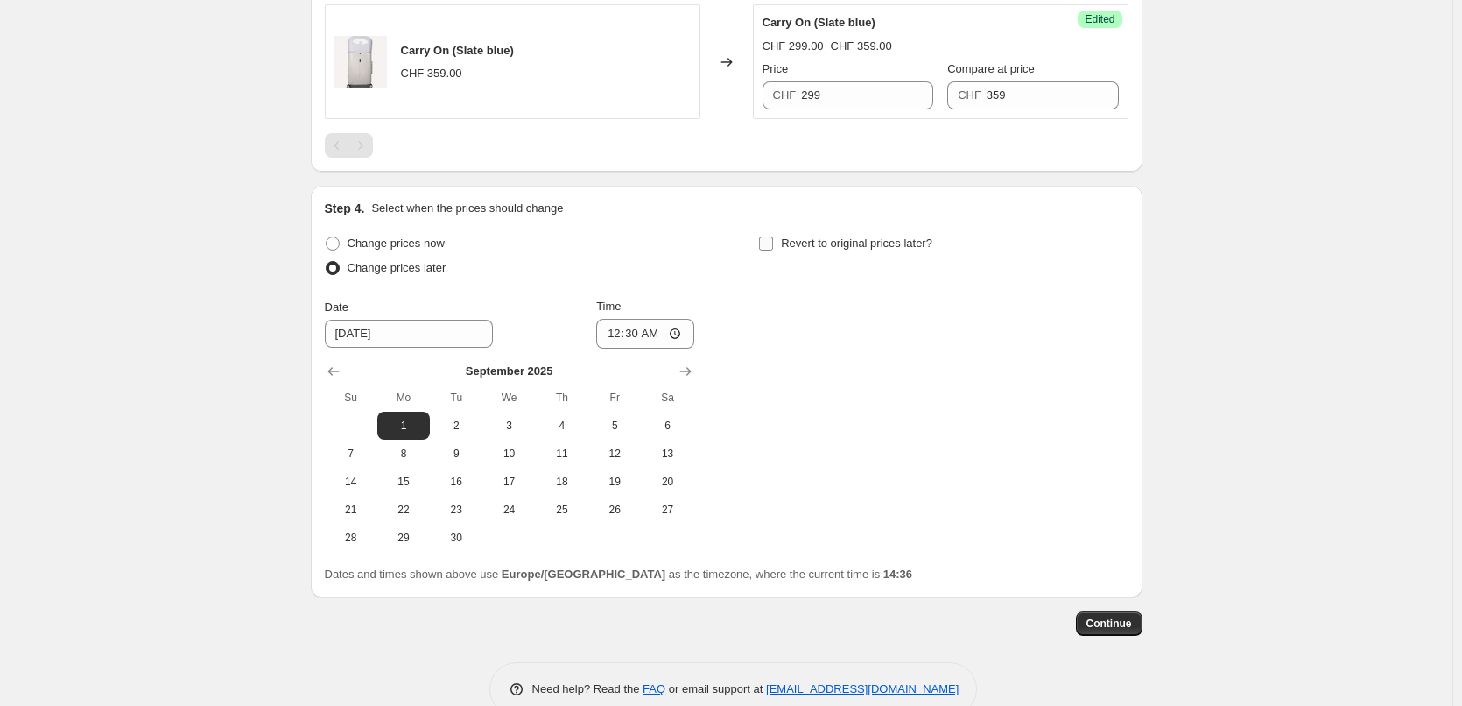
click at [769, 243] on input "Revert to original prices later?" at bounding box center [766, 243] width 14 height 14
checkbox input "true"
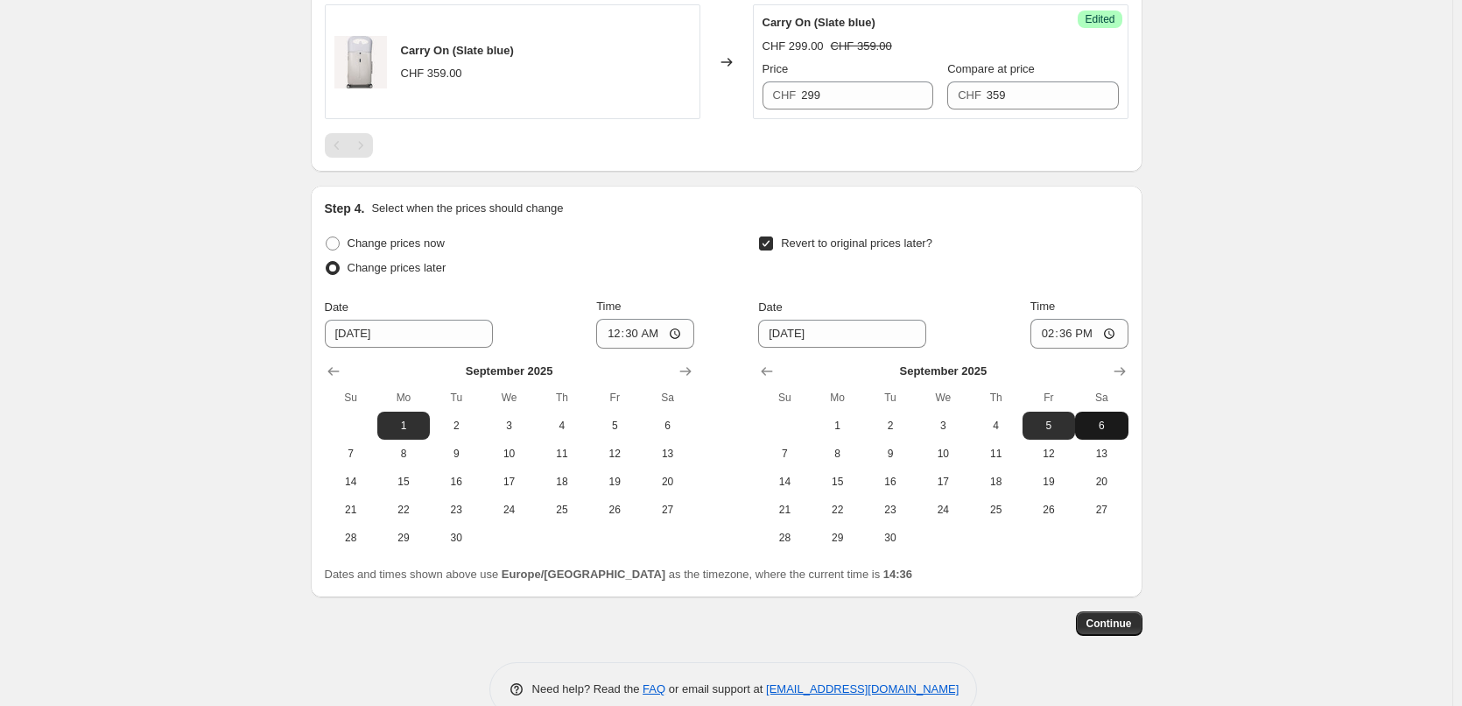
click at [1109, 420] on span "6" at bounding box center [1101, 425] width 39 height 14
type input "[DATE]"
click at [1068, 333] on input "14:36" at bounding box center [1079, 334] width 98 height 30
type input "00:10"
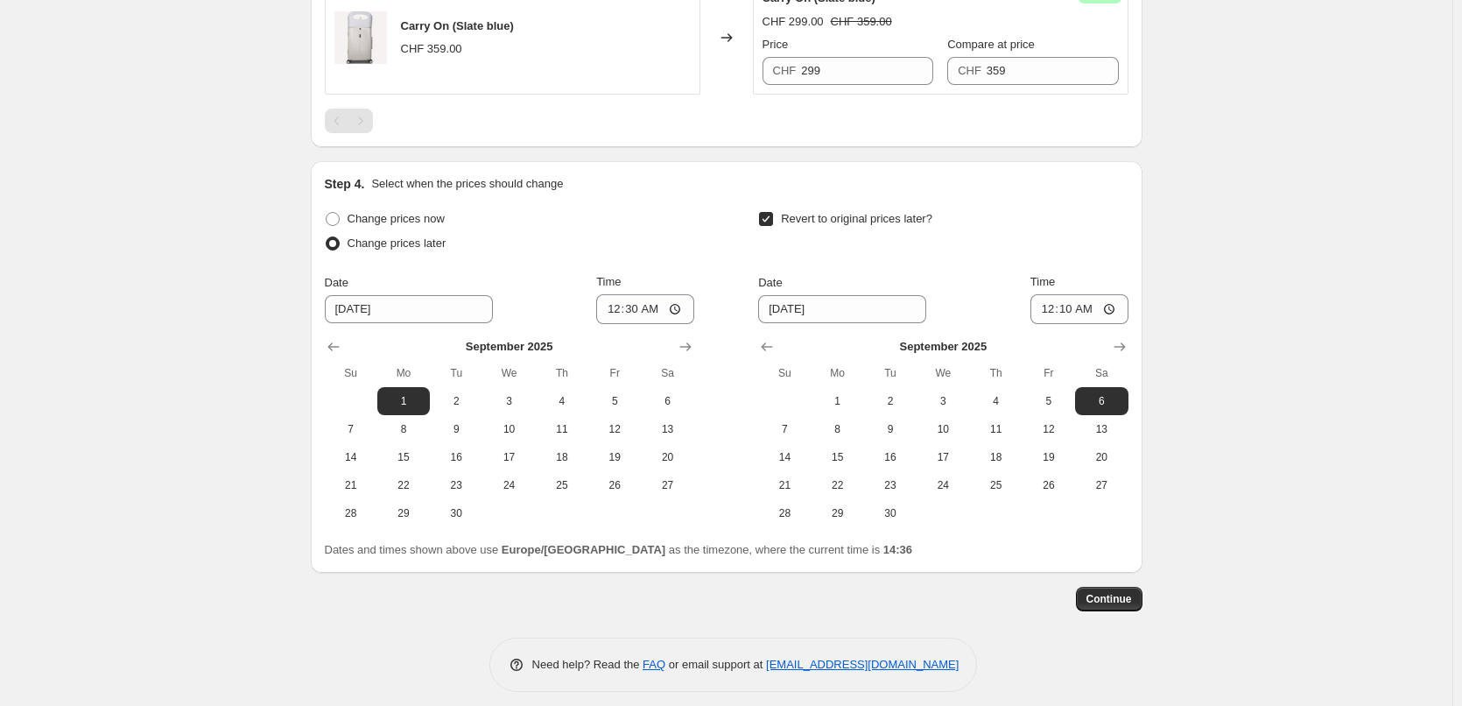
scroll to position [1784, 0]
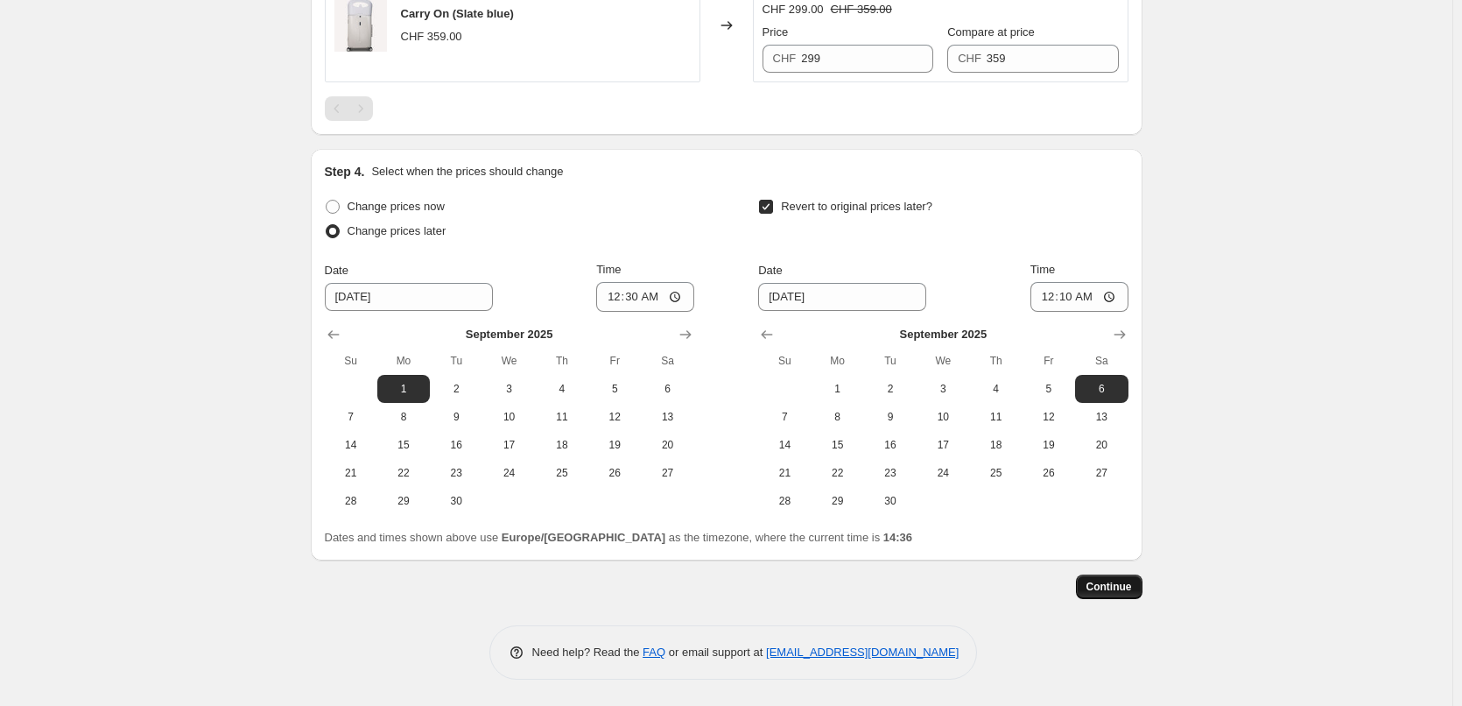
click at [1118, 592] on span "Continue" at bounding box center [1109, 586] width 46 height 14
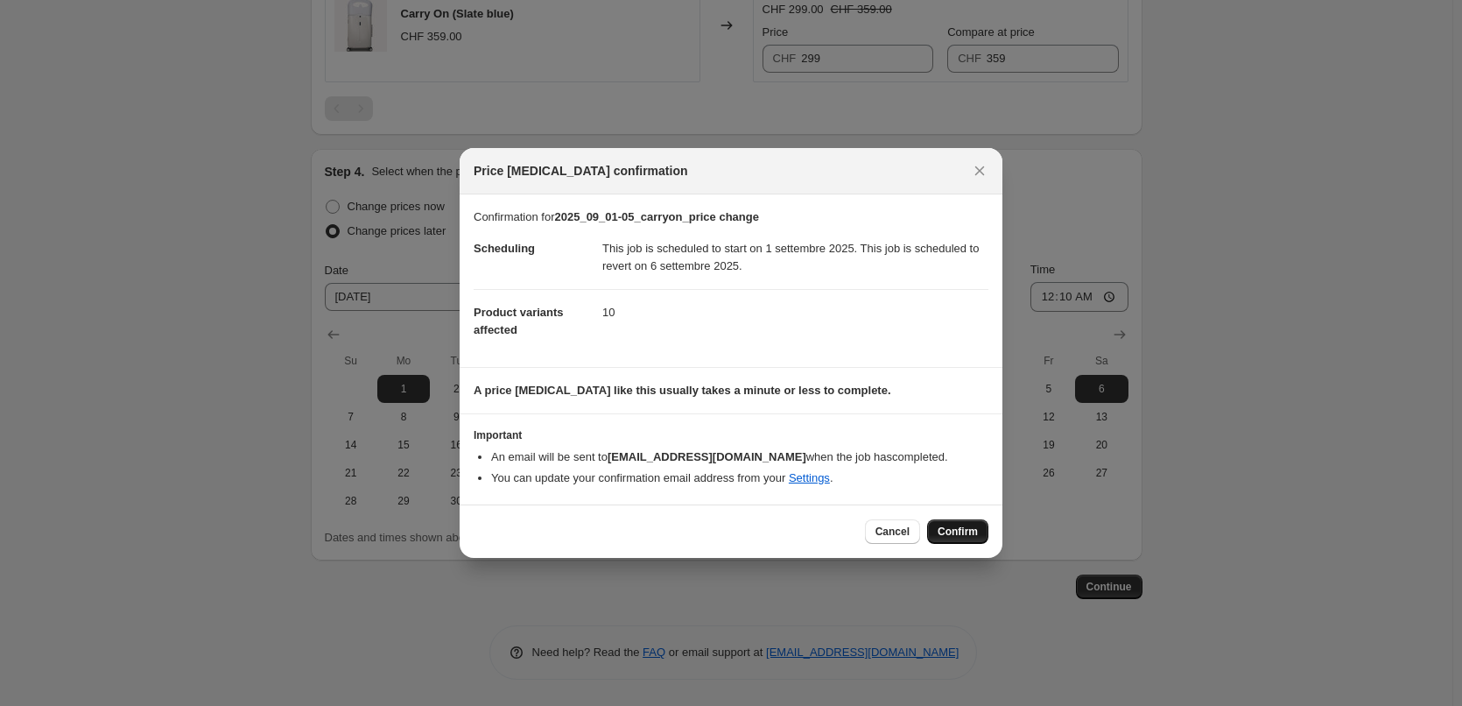
click at [973, 527] on span "Confirm" at bounding box center [957, 531] width 40 height 14
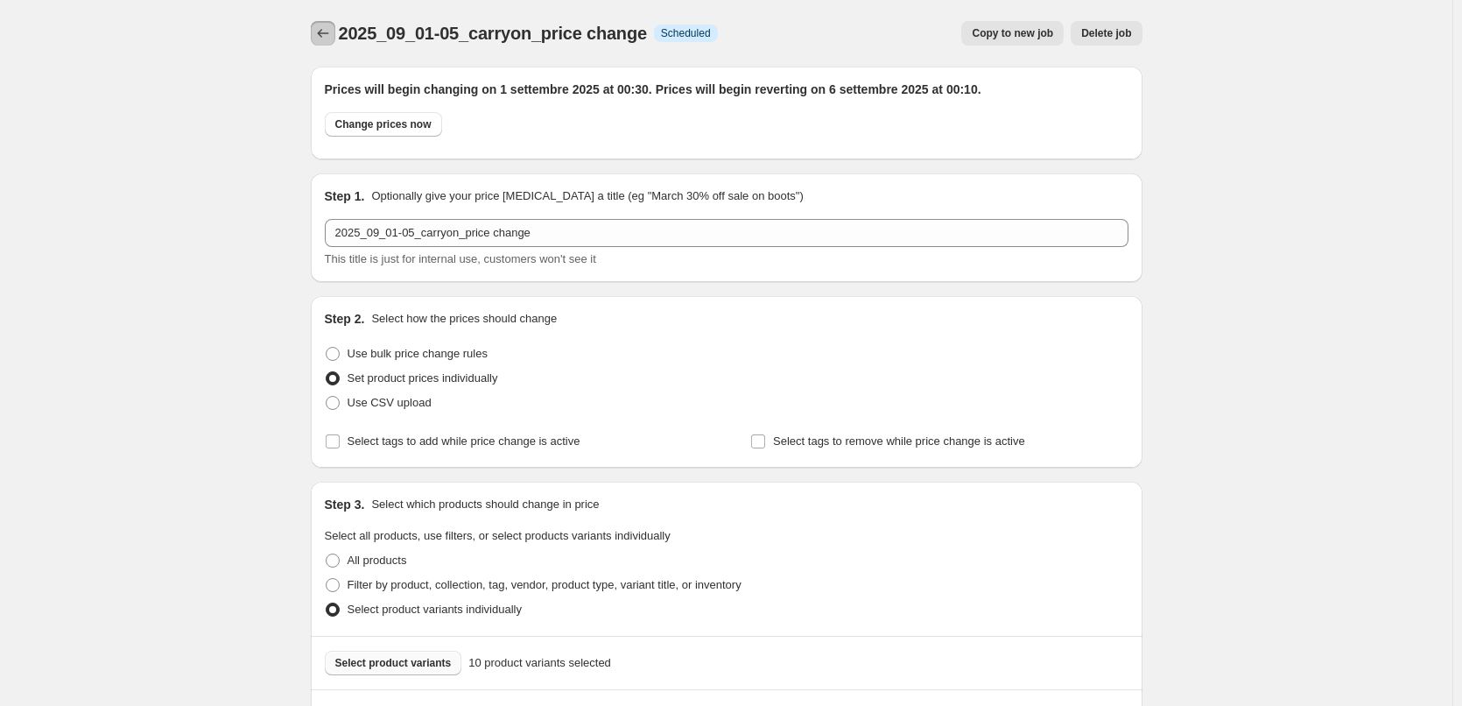
click at [326, 41] on icon "Price change jobs" at bounding box center [323, 34] width 18 height 18
